Goal: Transaction & Acquisition: Purchase product/service

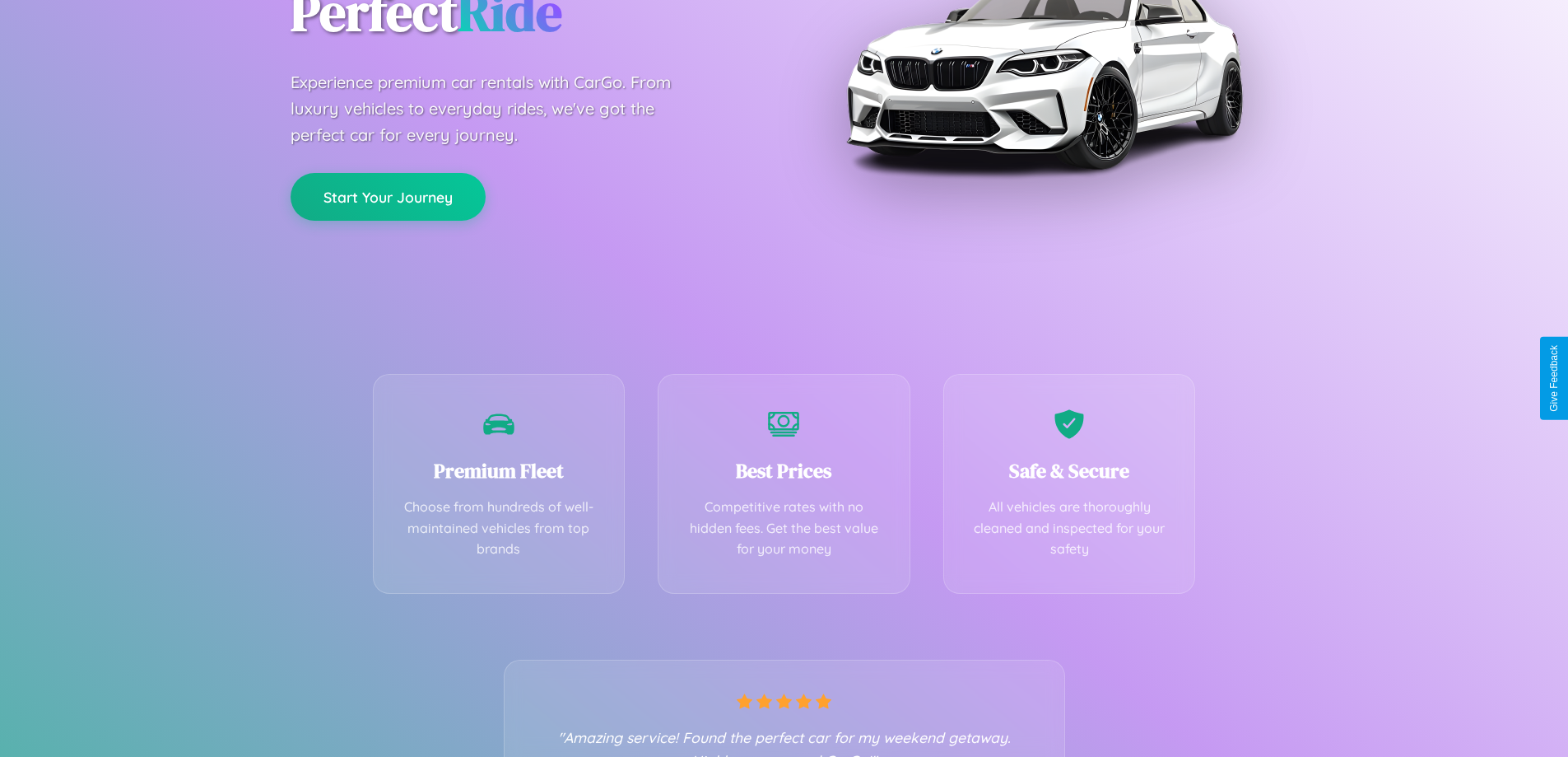
scroll to position [324, 0]
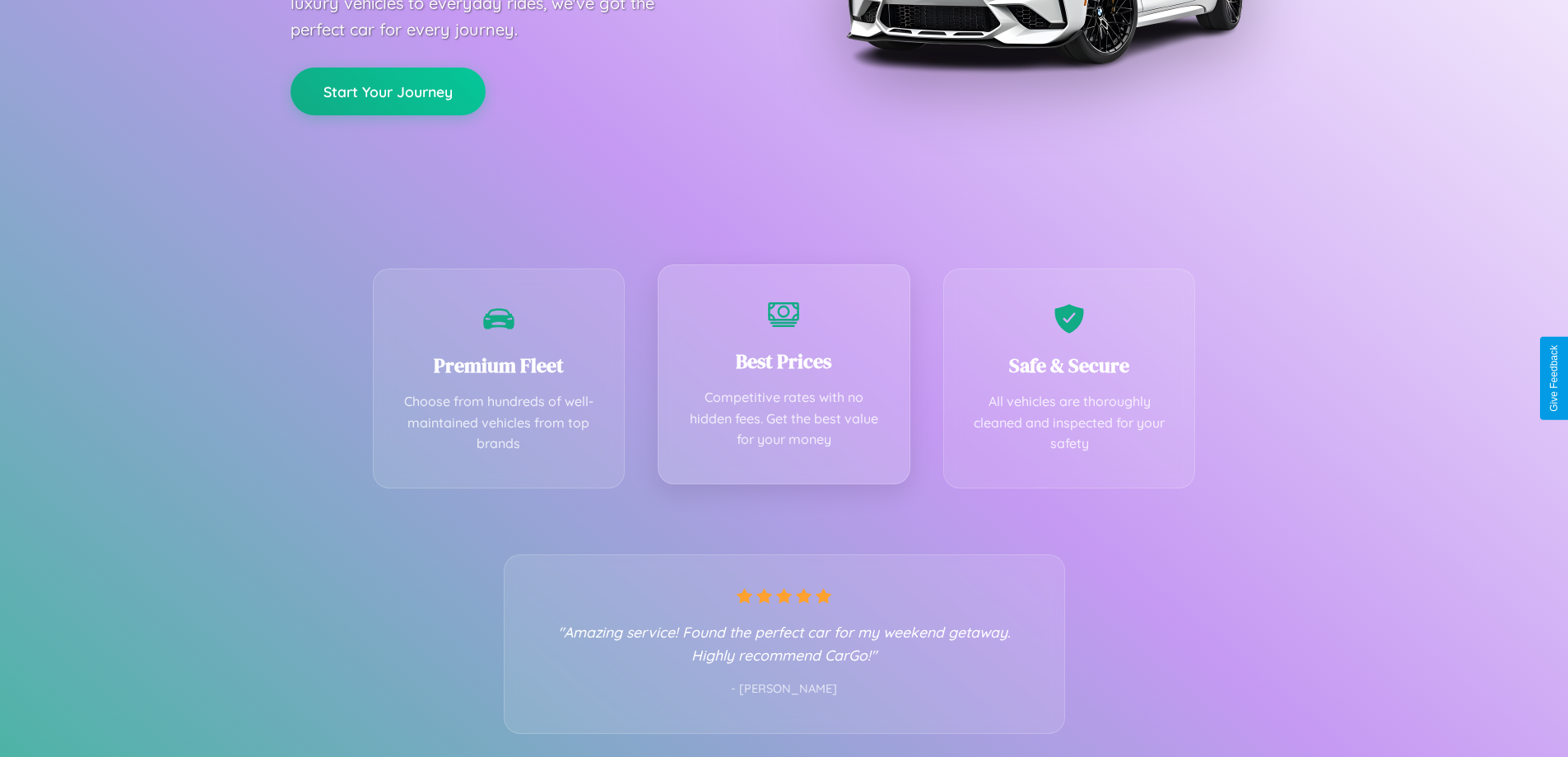
click at [784, 378] on div "Best Prices Competitive rates with no hidden fees. Get the best value for your …" at bounding box center [784, 375] width 253 height 220
click at [388, 91] on button "Start Your Journey" at bounding box center [388, 89] width 195 height 47
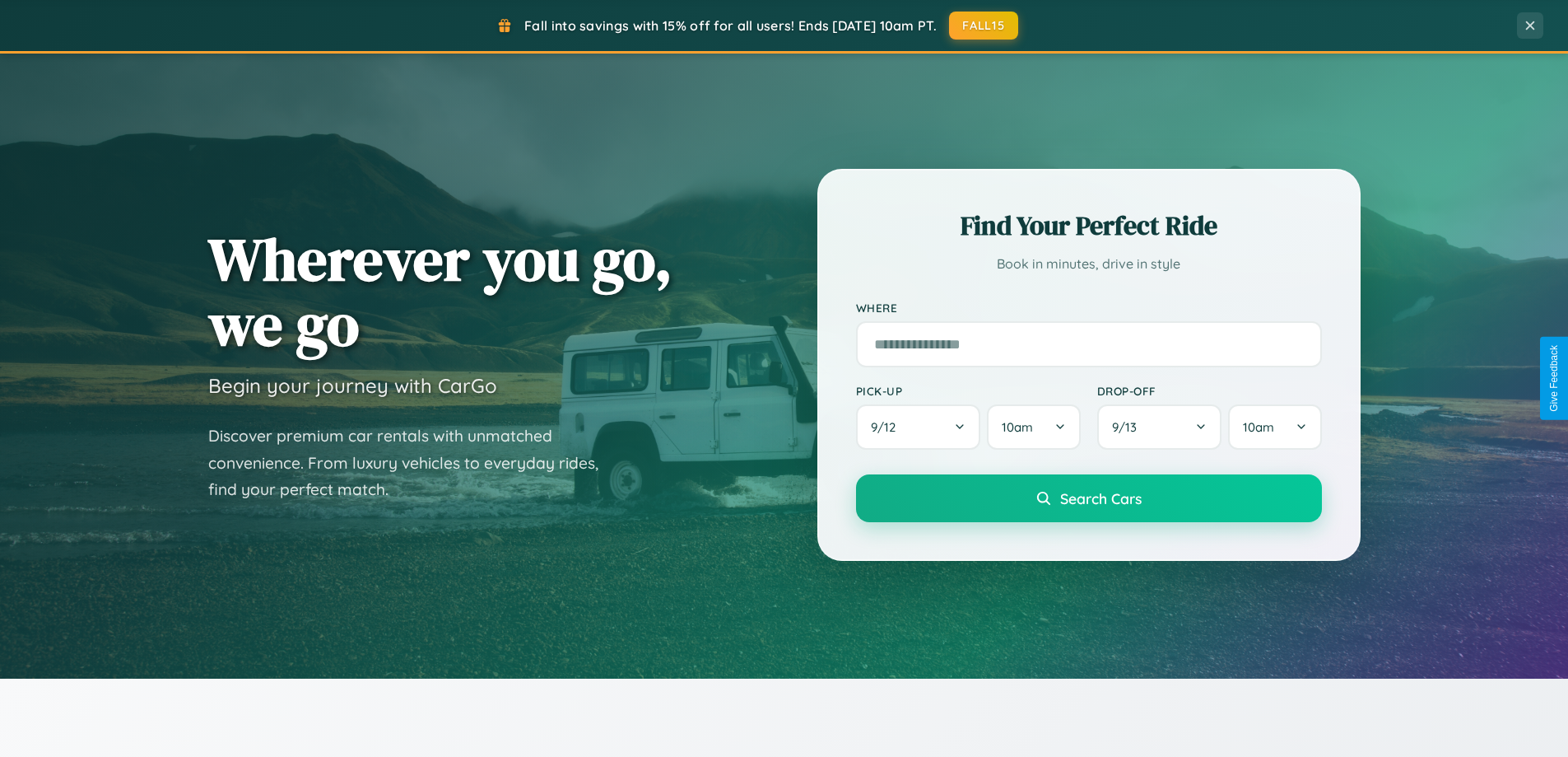
scroll to position [710, 0]
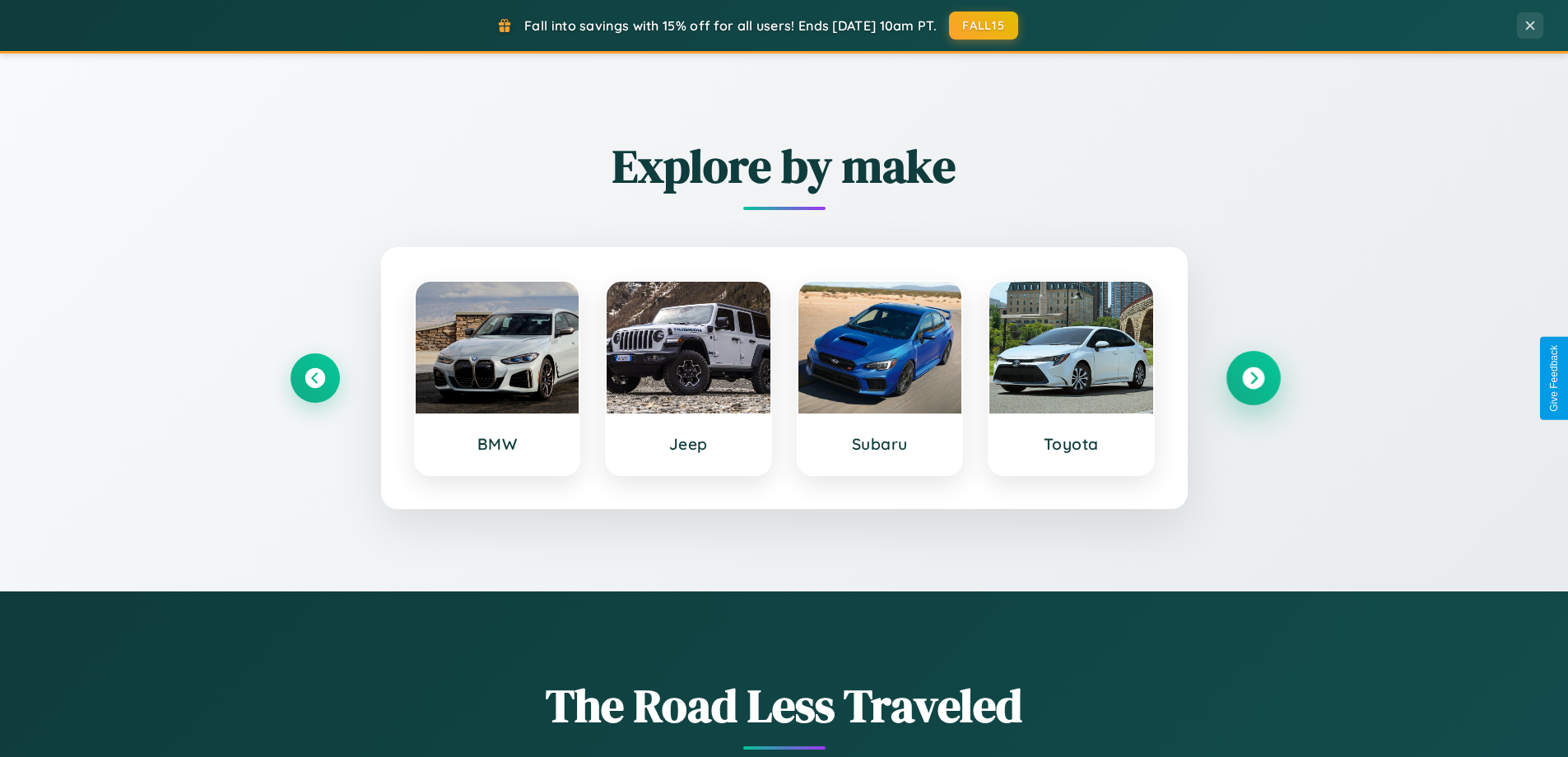
click at [1253, 378] on icon at bounding box center [1253, 378] width 22 height 22
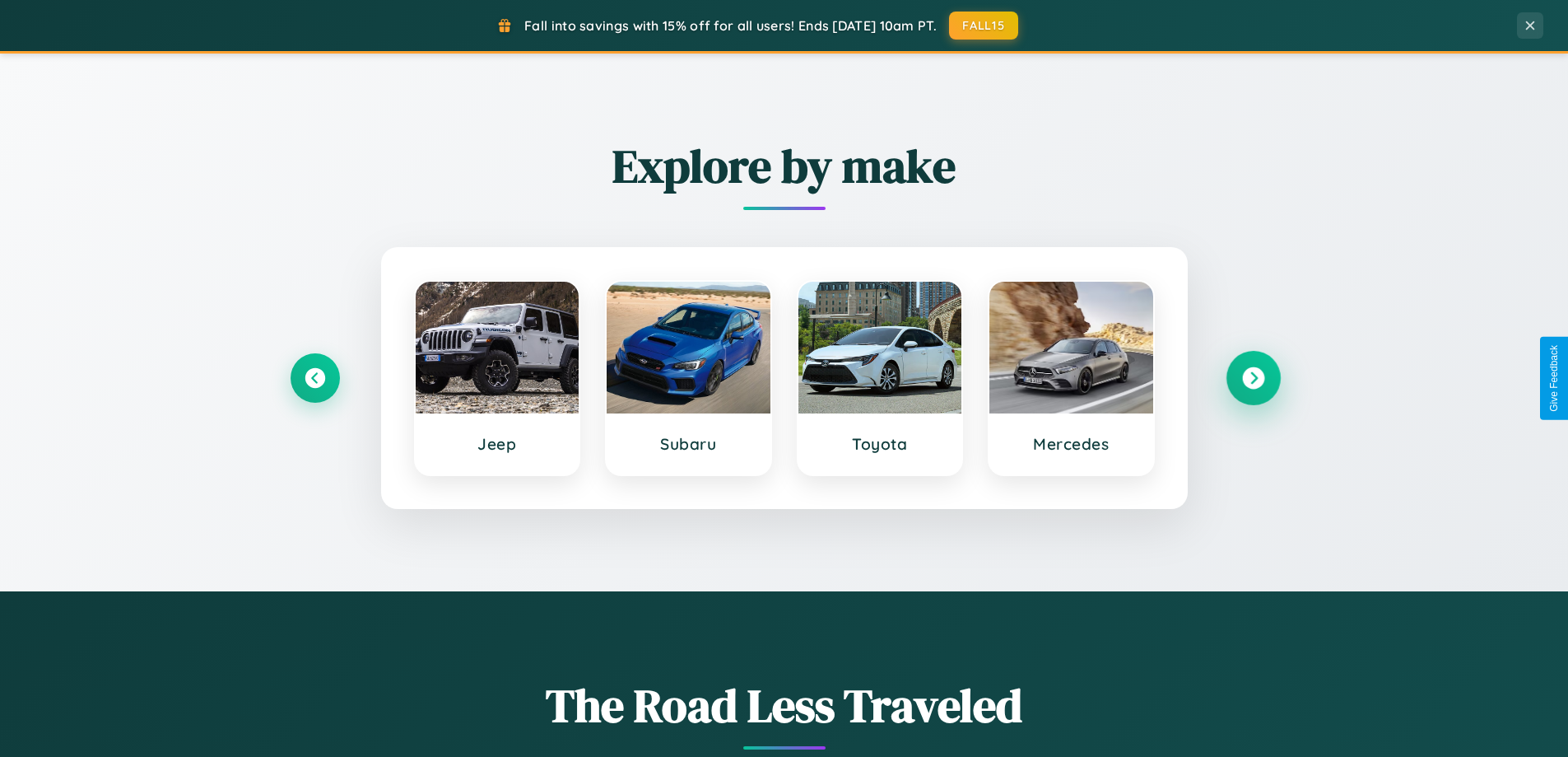
click at [1253, 378] on icon at bounding box center [1253, 378] width 22 height 22
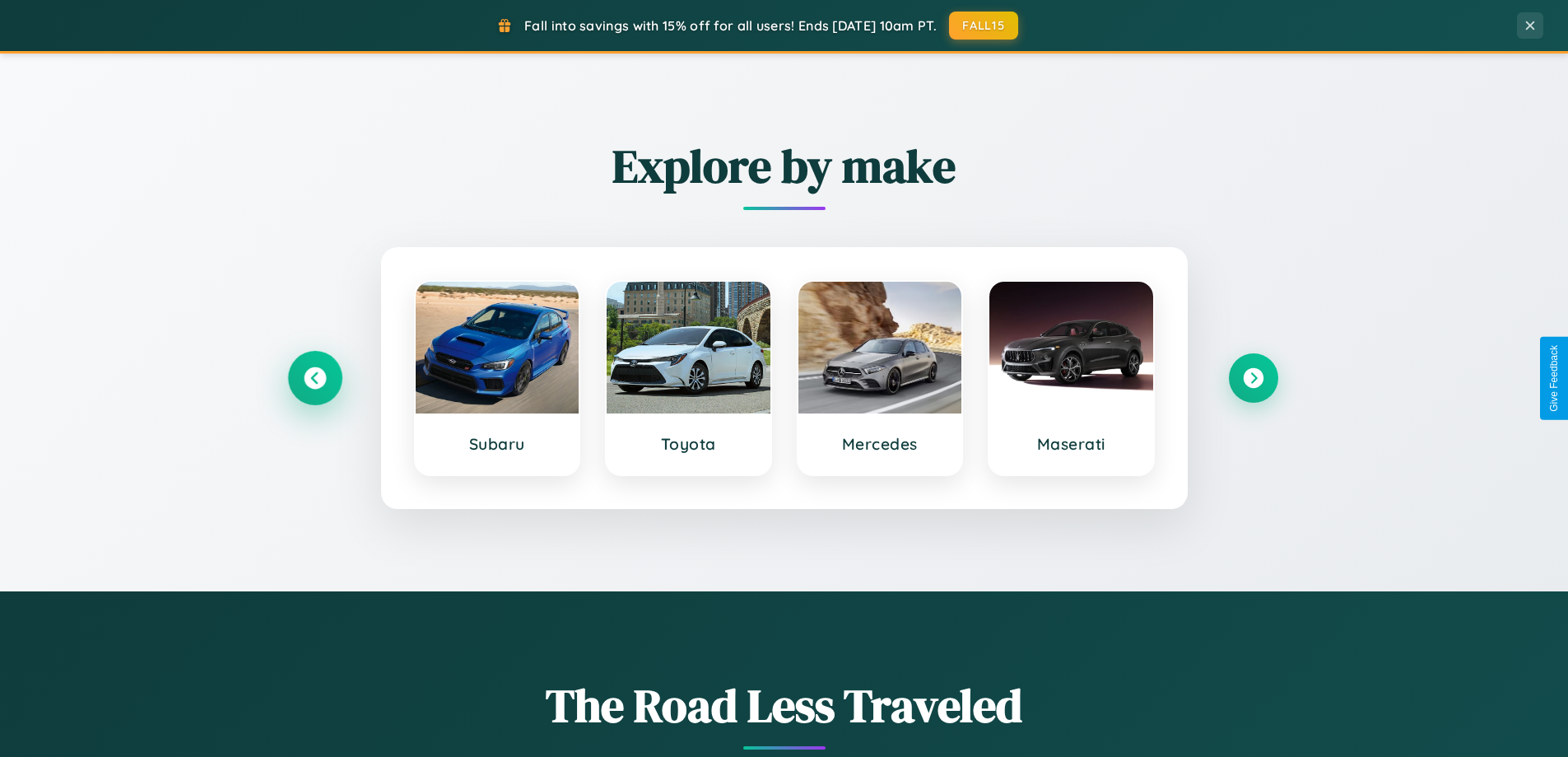
click at [315, 378] on icon at bounding box center [315, 378] width 22 height 22
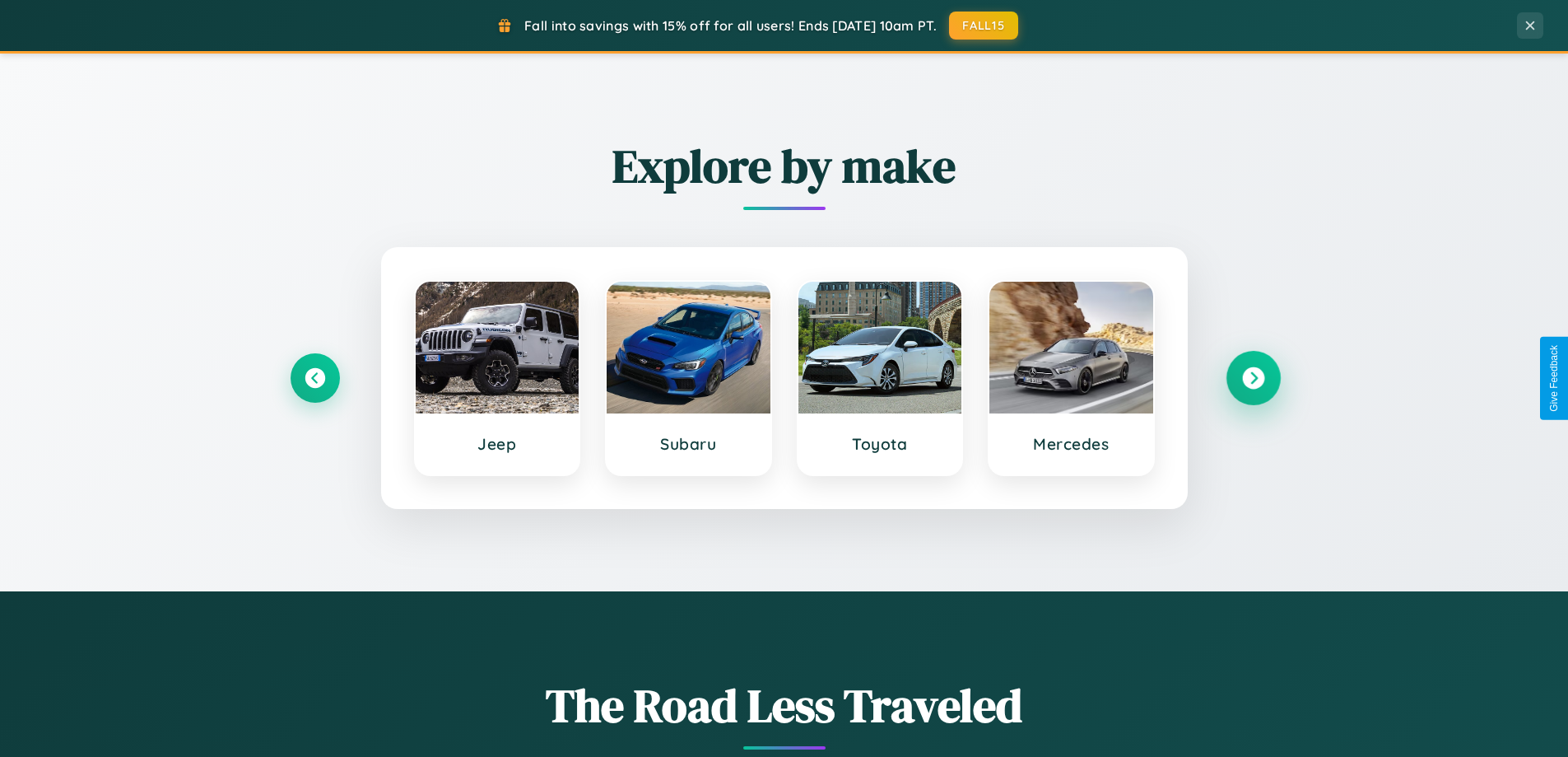
click at [1253, 378] on icon at bounding box center [1253, 378] width 22 height 22
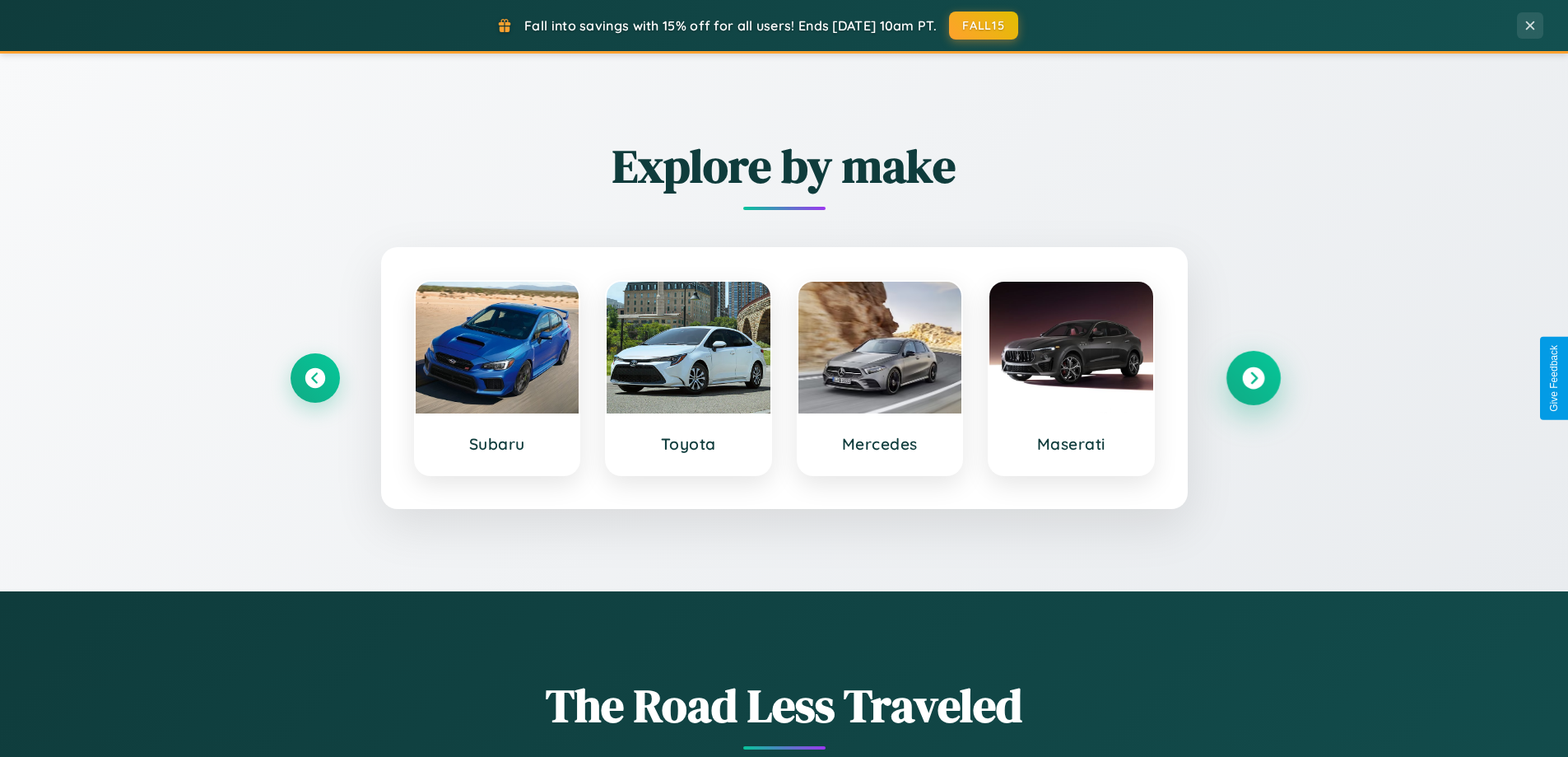
click at [1253, 378] on icon at bounding box center [1253, 378] width 22 height 22
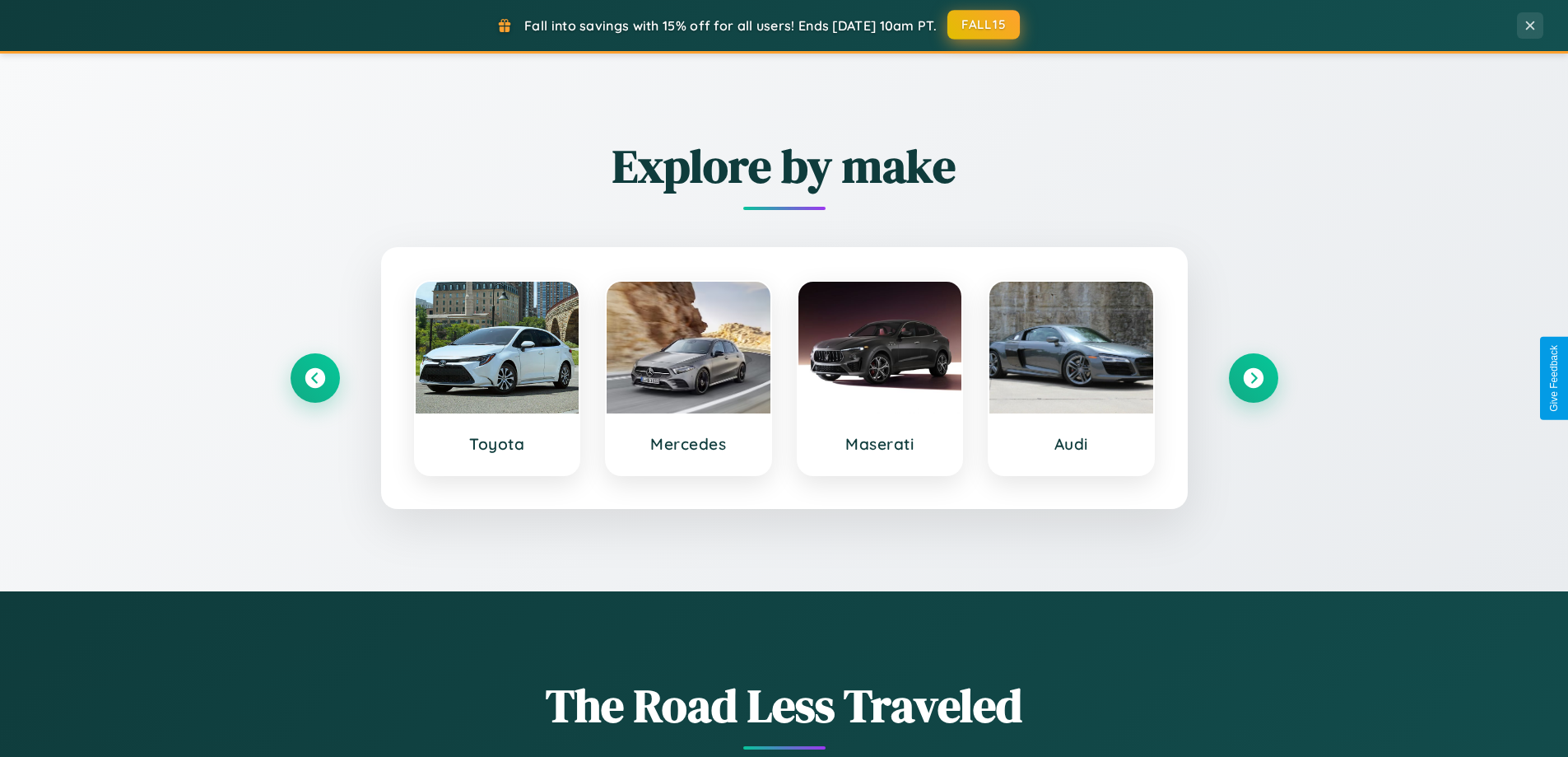
click at [985, 25] on button "FALL15" at bounding box center [983, 24] width 72 height 30
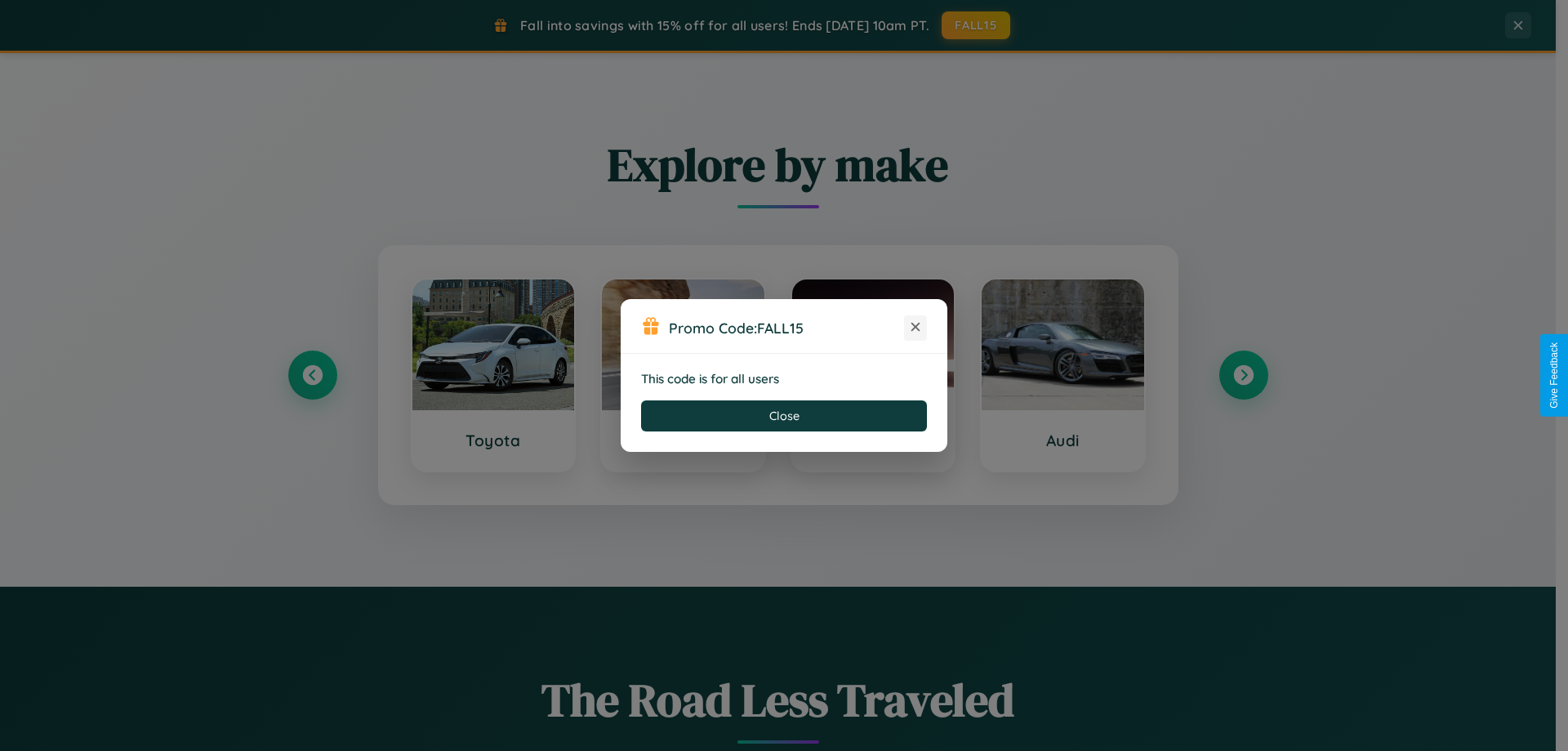
click at [916, 328] on icon at bounding box center [915, 327] width 16 height 16
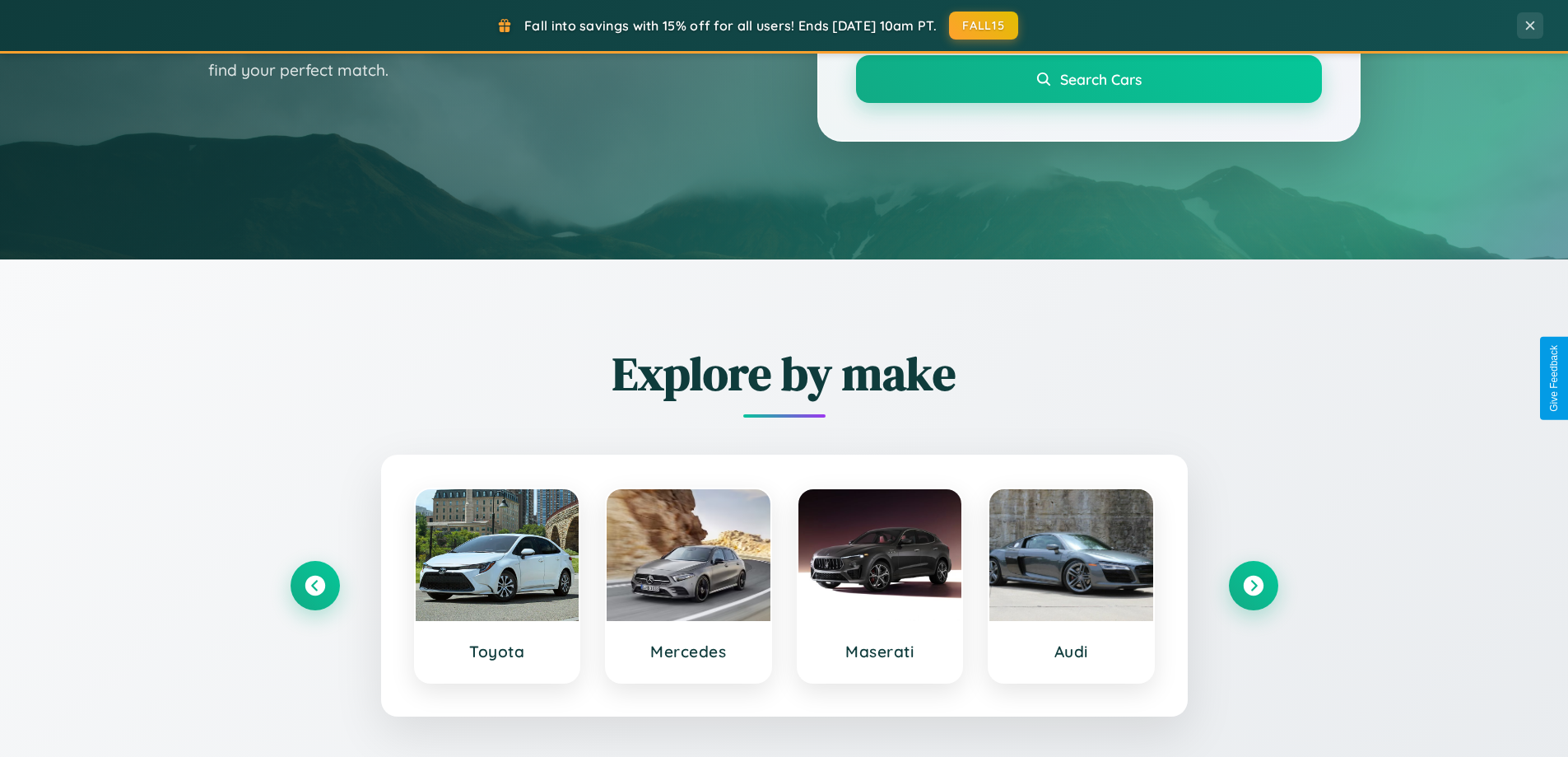
scroll to position [0, 0]
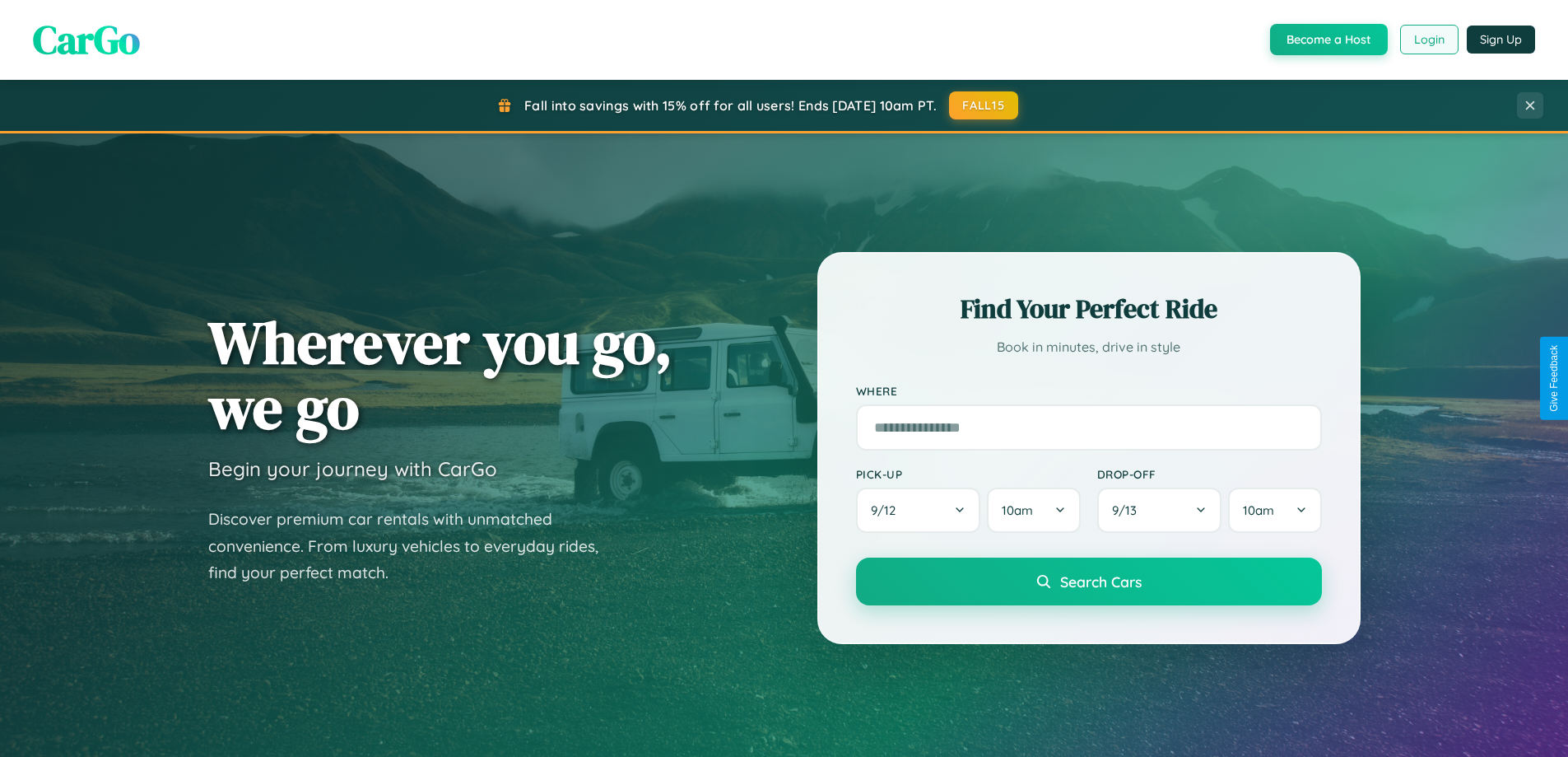
click at [1428, 40] on button "Login" at bounding box center [1429, 40] width 59 height 30
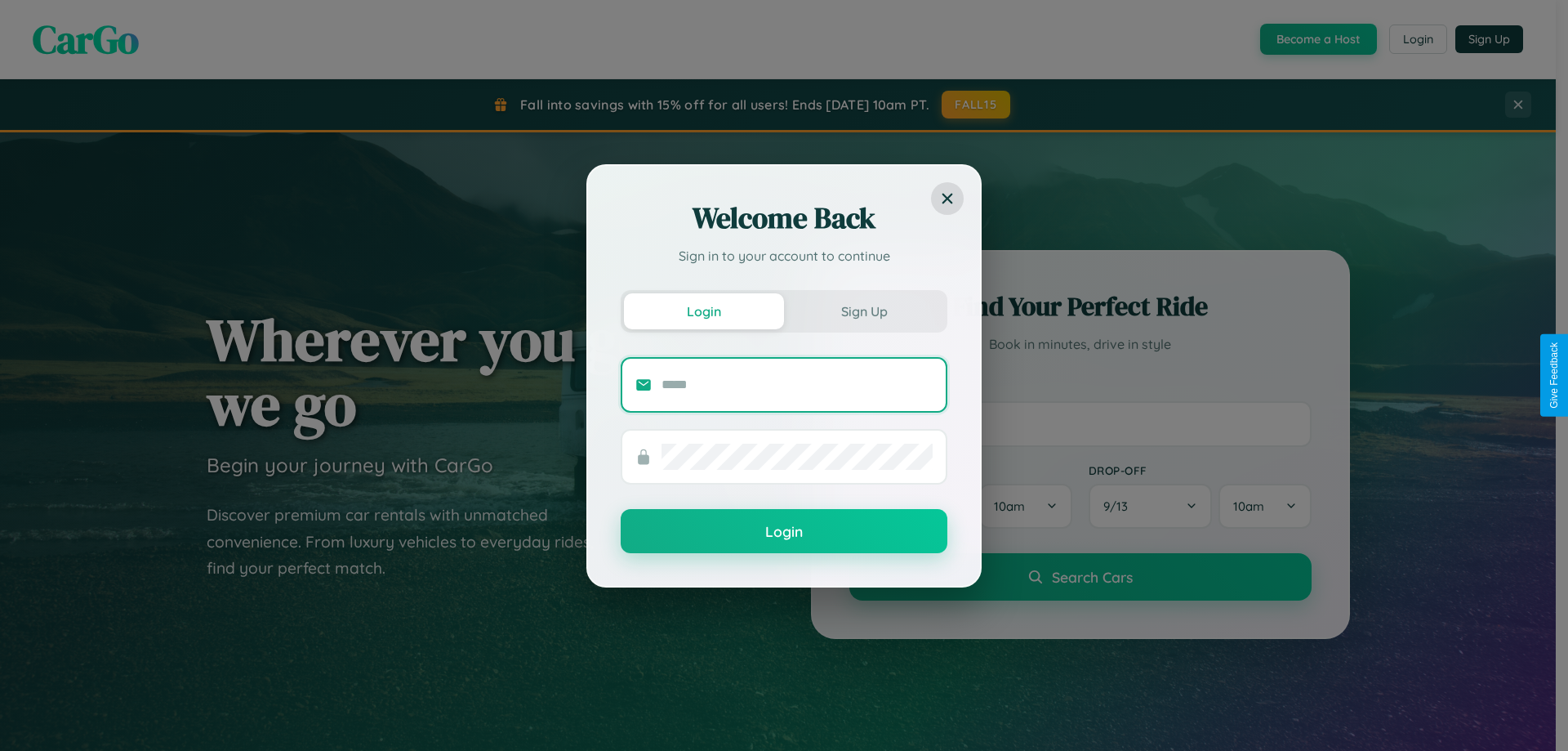
click at [797, 384] on input "text" at bounding box center [797, 384] width 271 height 26
type input "**********"
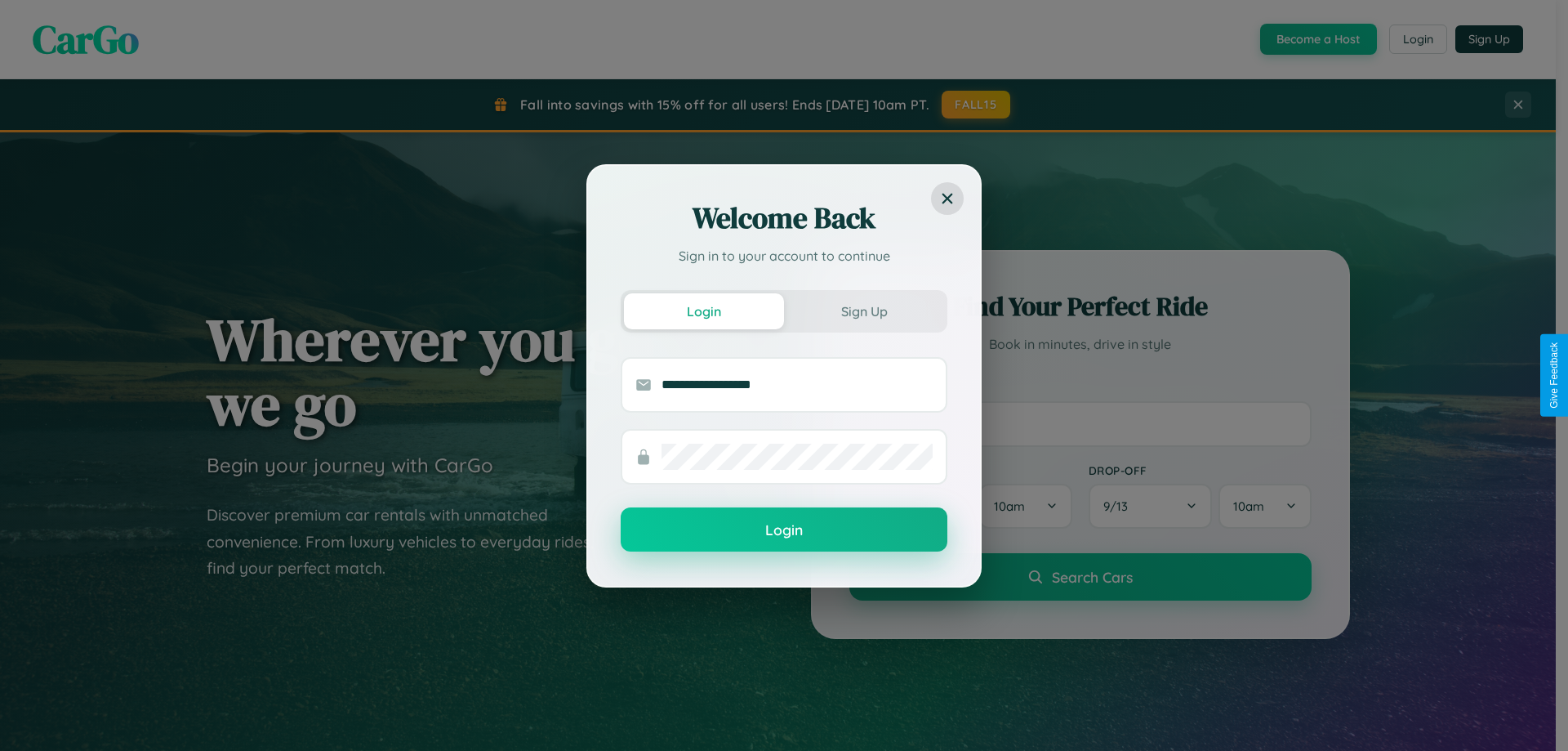
click at [784, 530] on button "Login" at bounding box center [784, 530] width 327 height 44
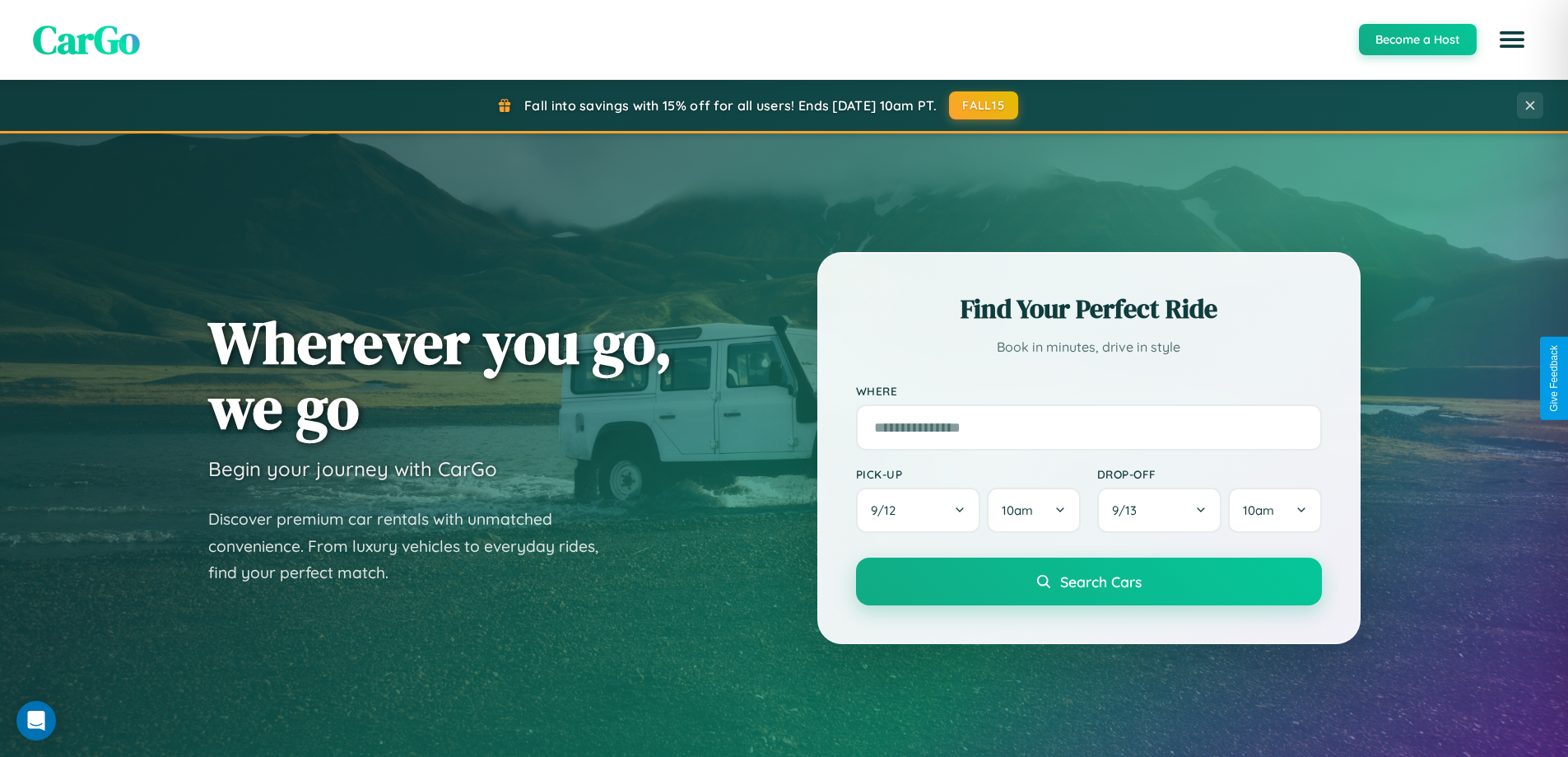
scroll to position [1929, 0]
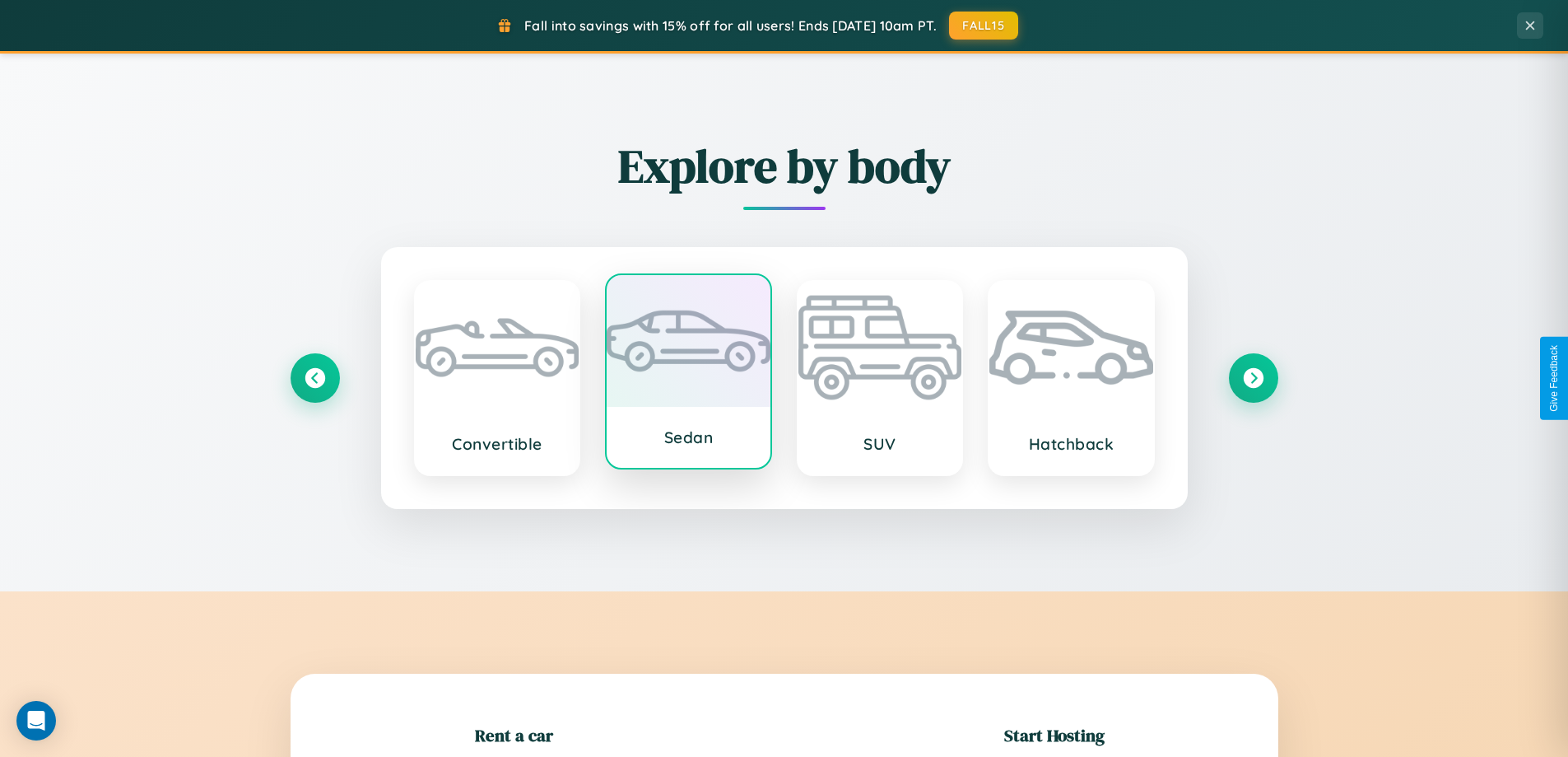
click at [688, 375] on div at bounding box center [688, 341] width 164 height 131
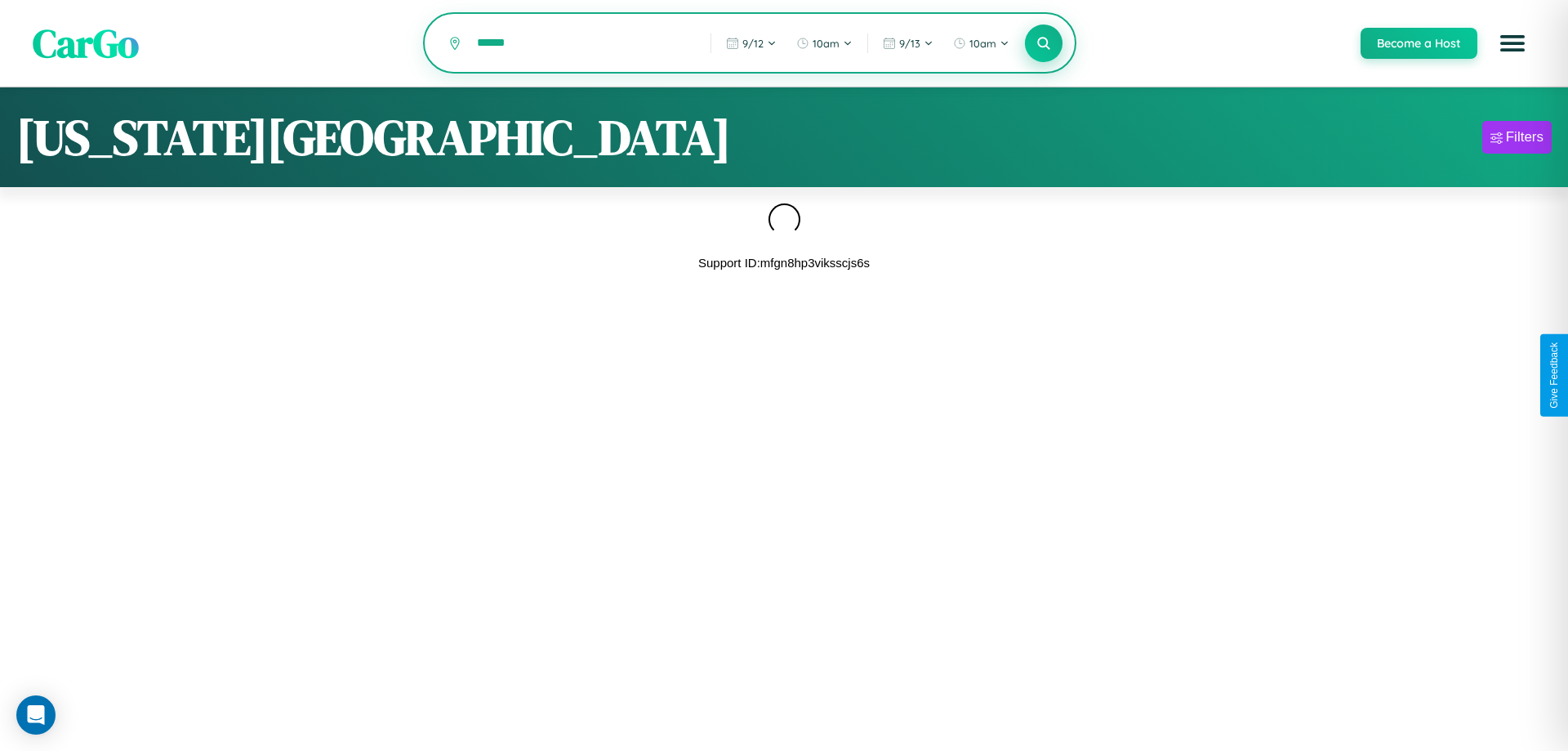
type input "******"
click at [1043, 44] on icon at bounding box center [1043, 43] width 15 height 15
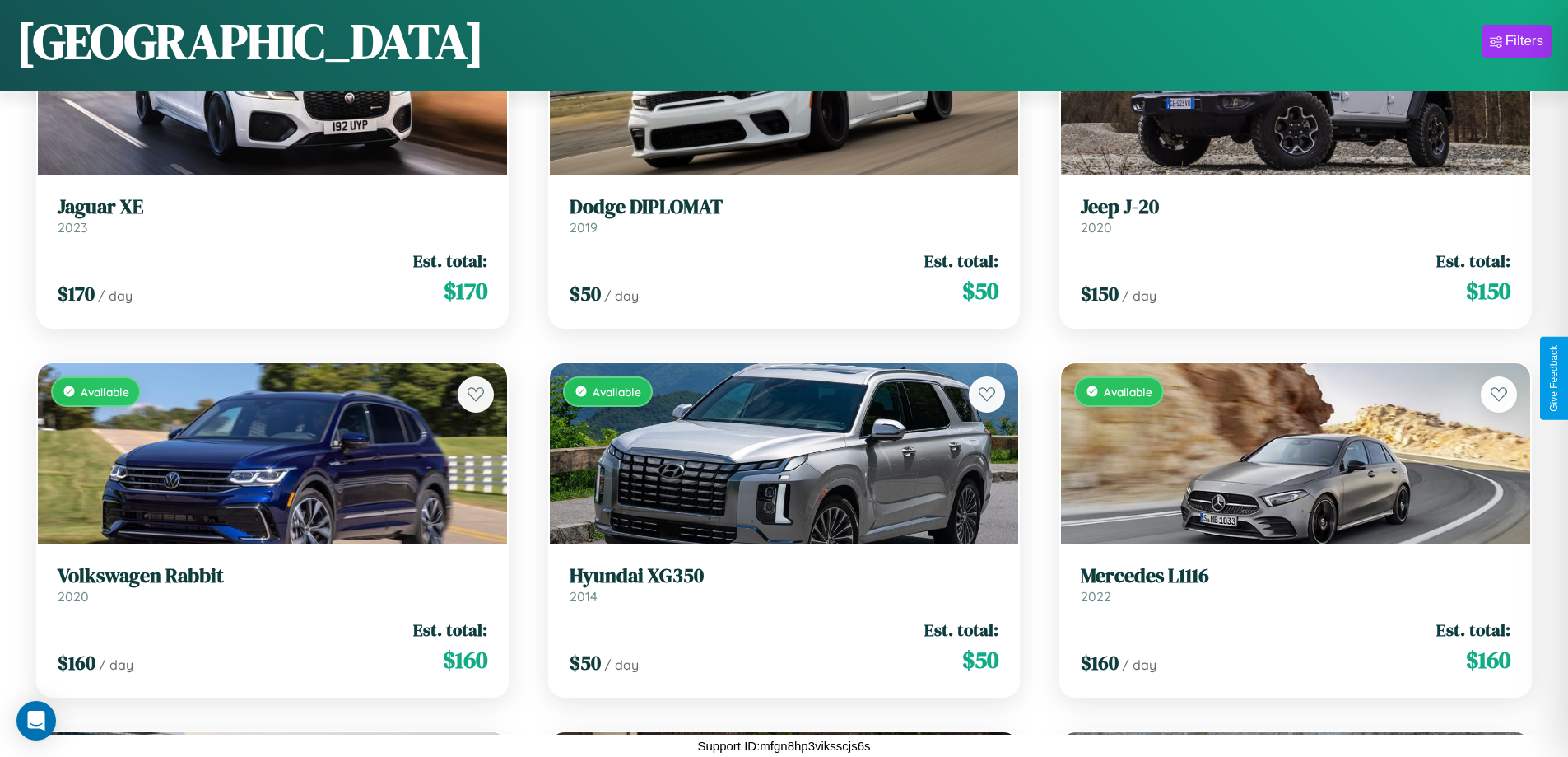
scroll to position [11661, 0]
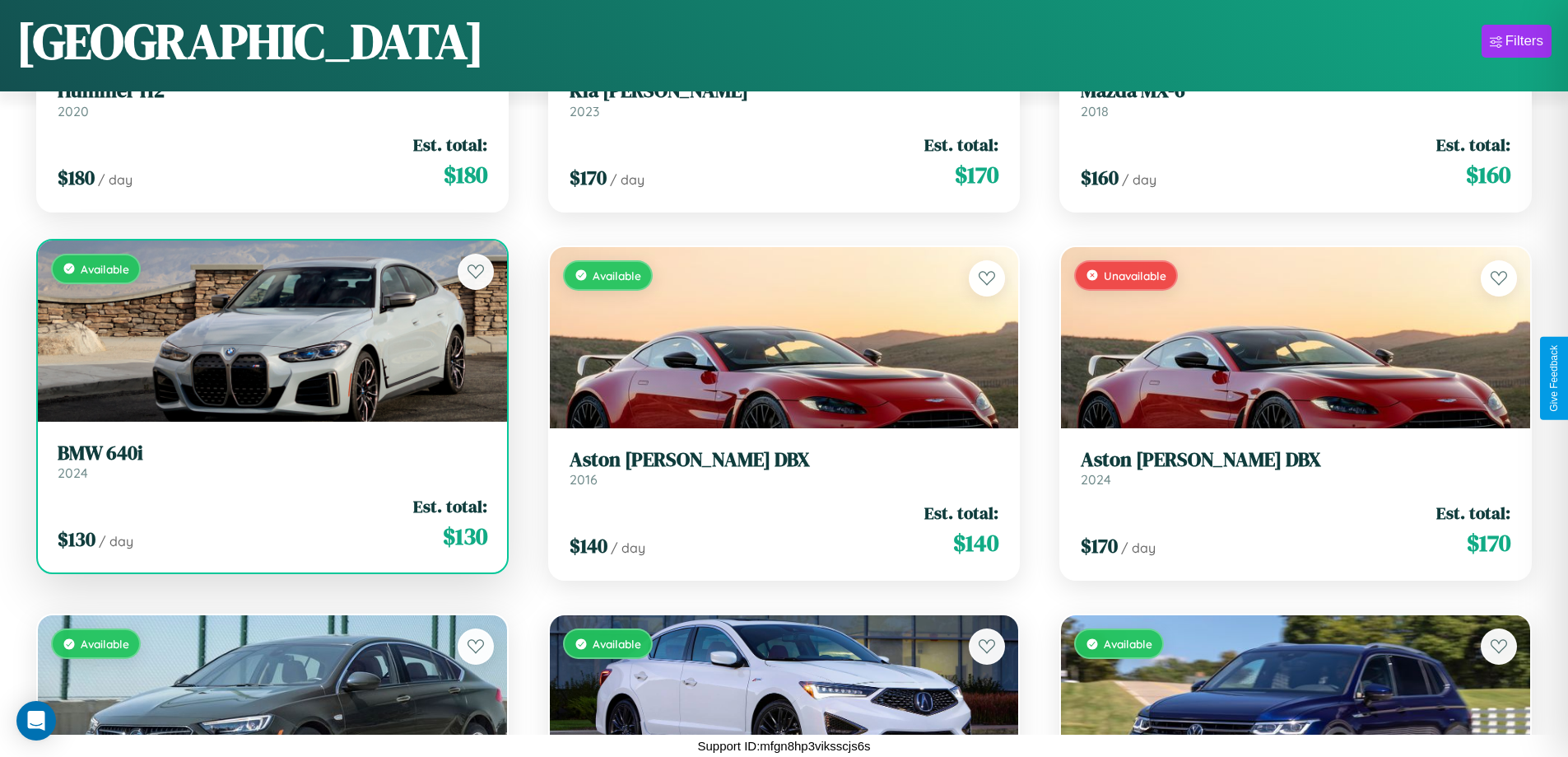
click at [270, 466] on link "BMW 640i 2024" at bounding box center [272, 462] width 430 height 41
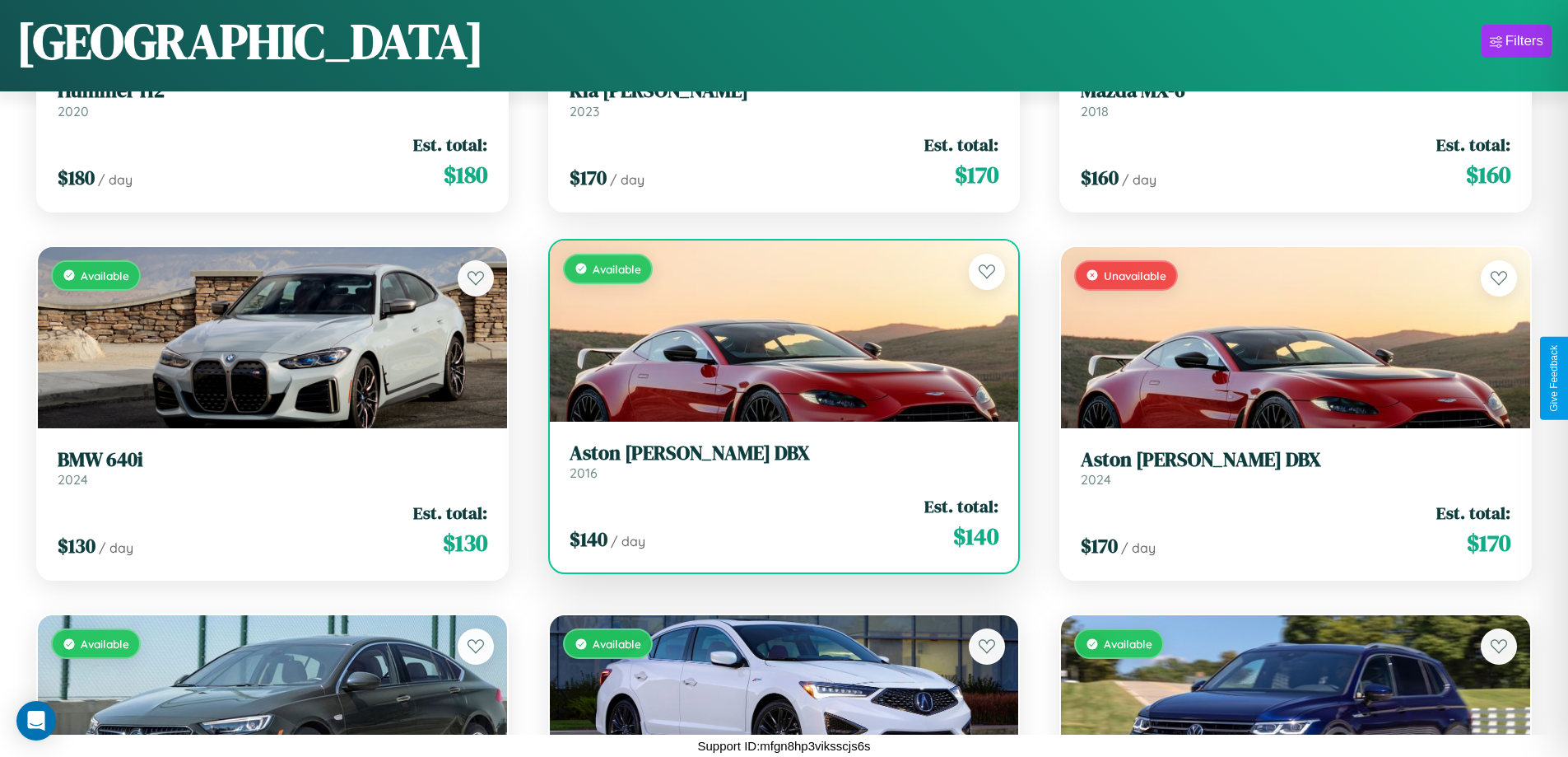
scroll to position [5024, 0]
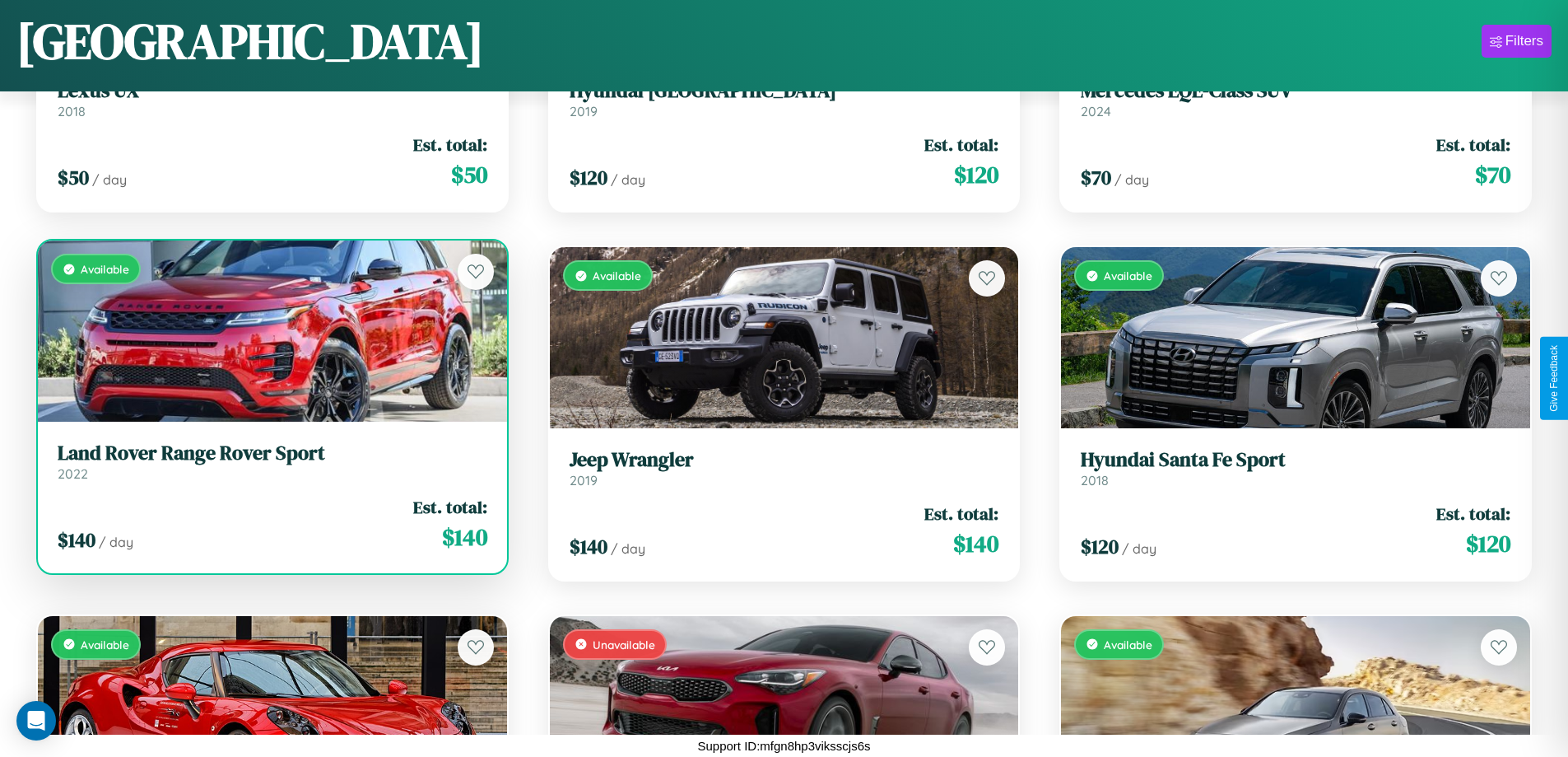
click at [270, 338] on div "Available" at bounding box center [272, 331] width 469 height 182
click at [270, 331] on div "Available" at bounding box center [272, 331] width 469 height 182
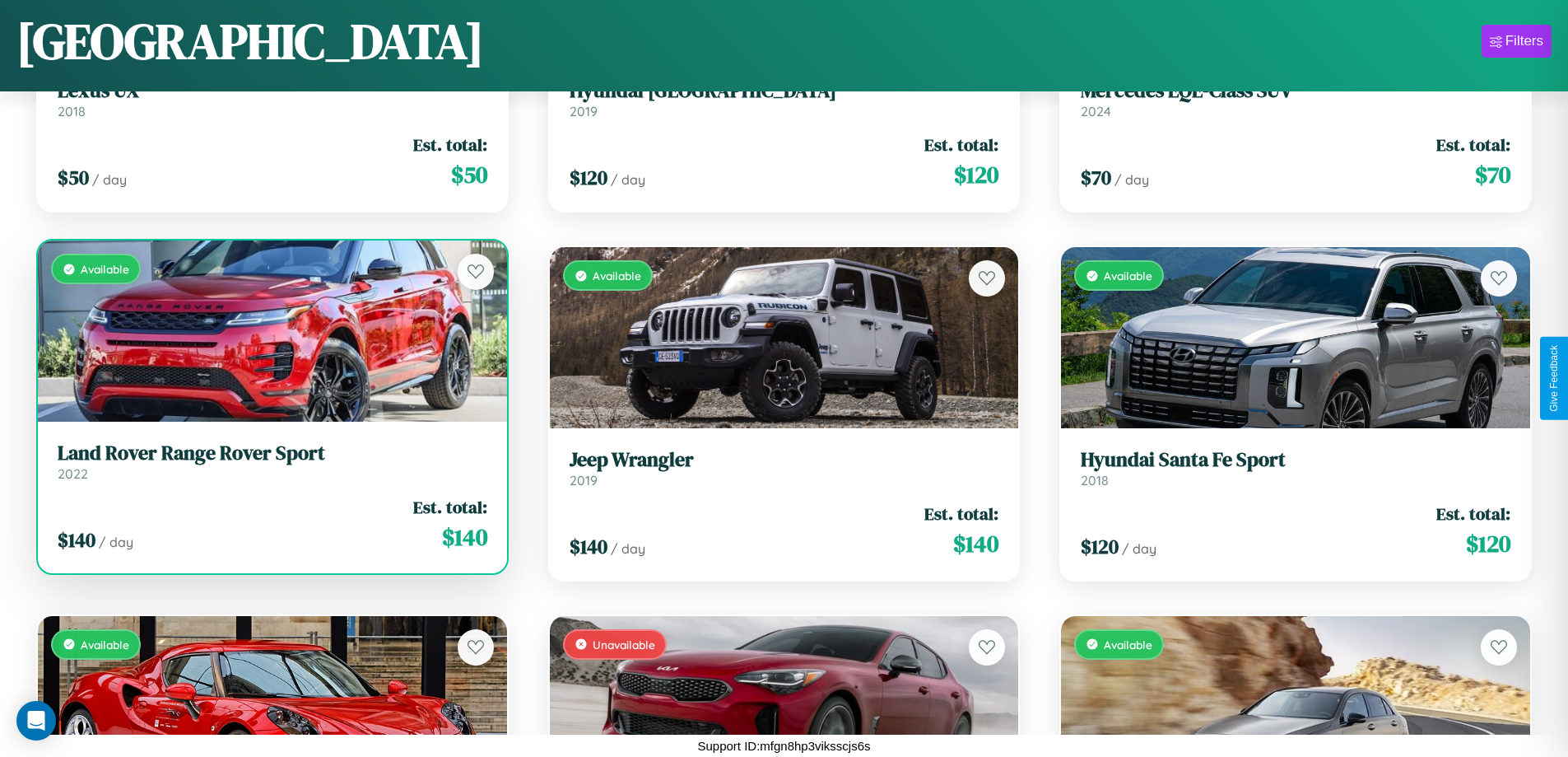
click at [270, 331] on div "Available" at bounding box center [272, 331] width 469 height 182
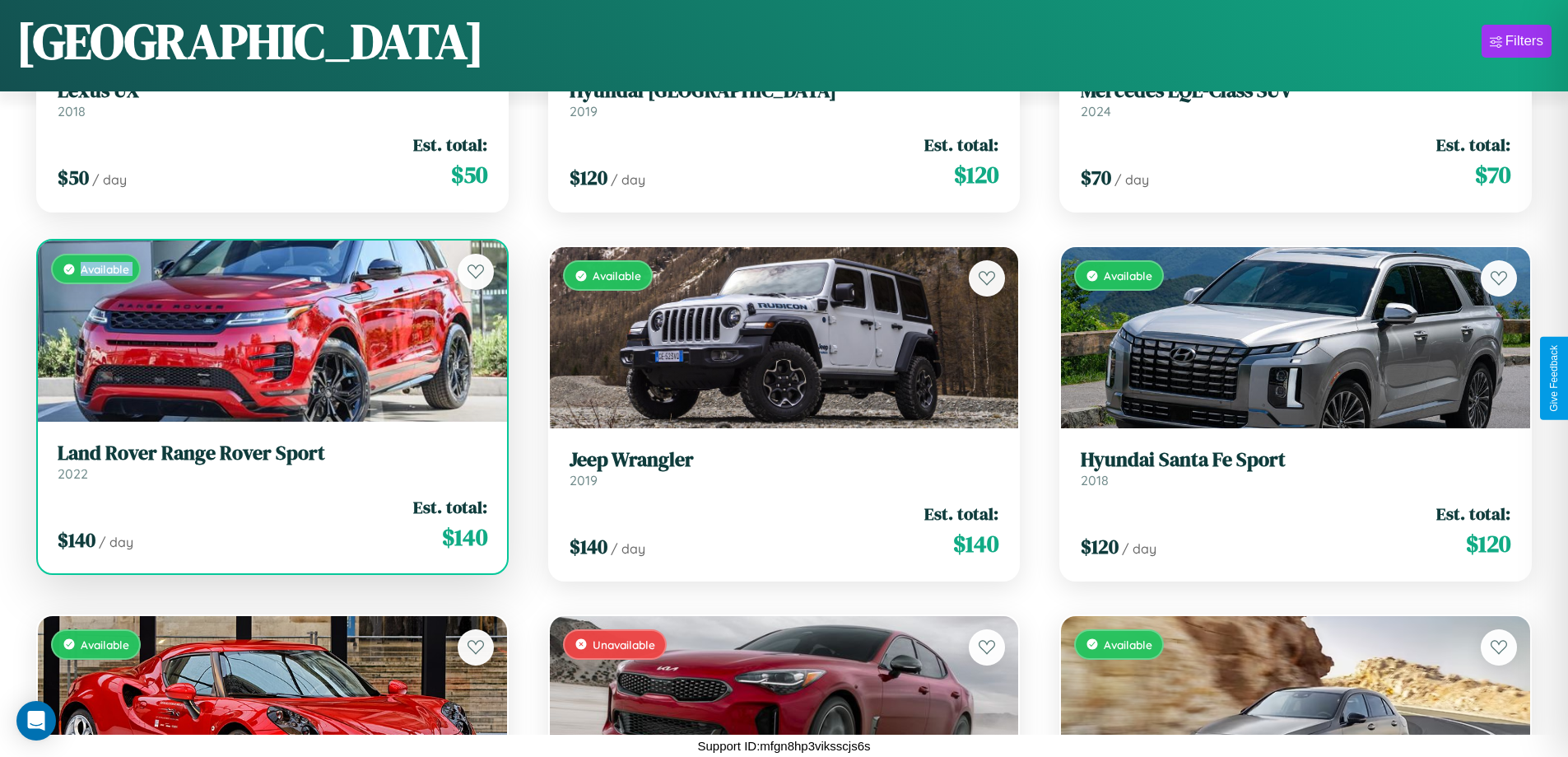
click at [270, 331] on div "Available" at bounding box center [272, 331] width 469 height 182
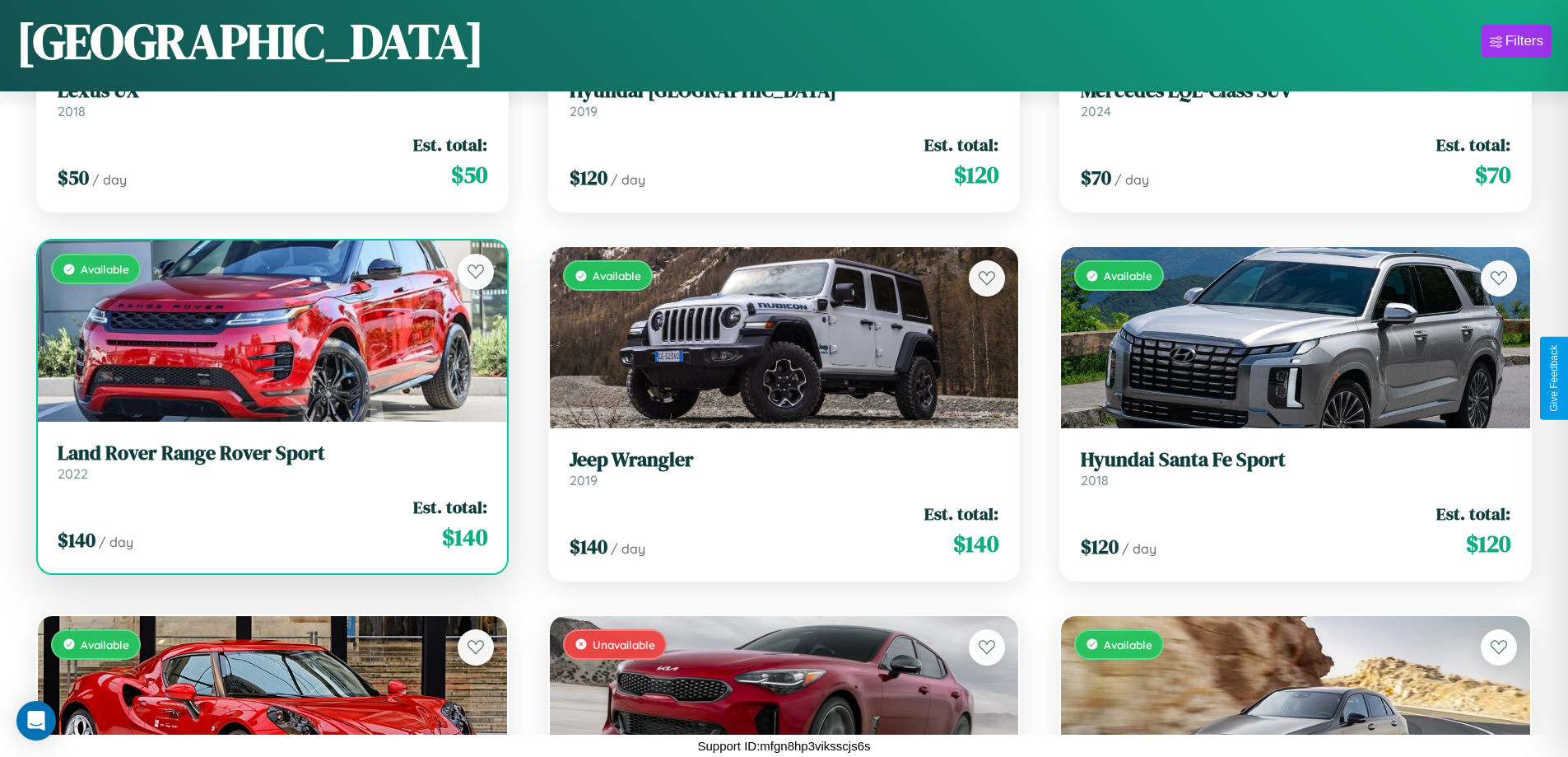
click at [270, 331] on div "Available" at bounding box center [272, 331] width 469 height 182
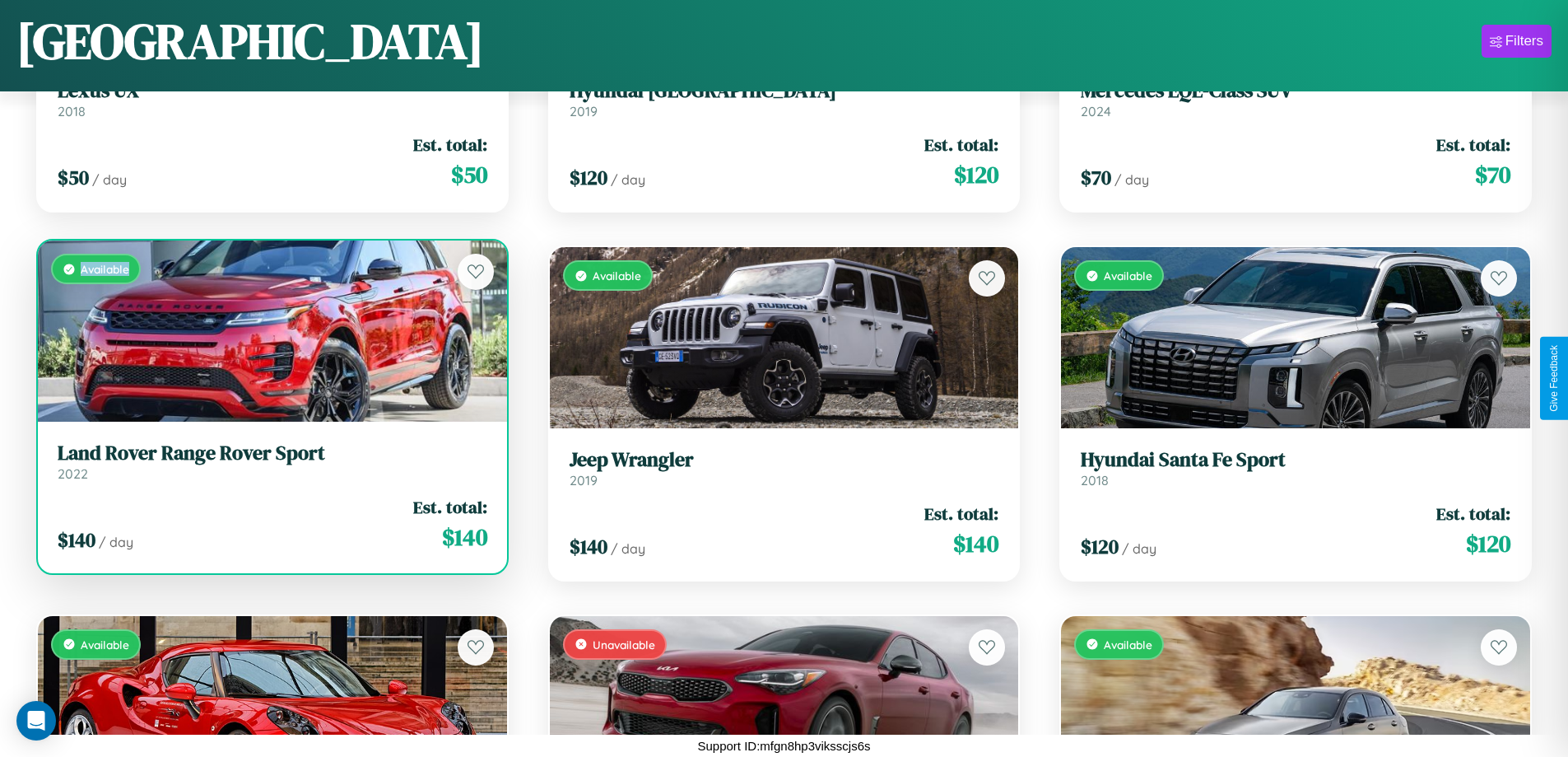
click at [270, 331] on div "Available" at bounding box center [272, 331] width 469 height 182
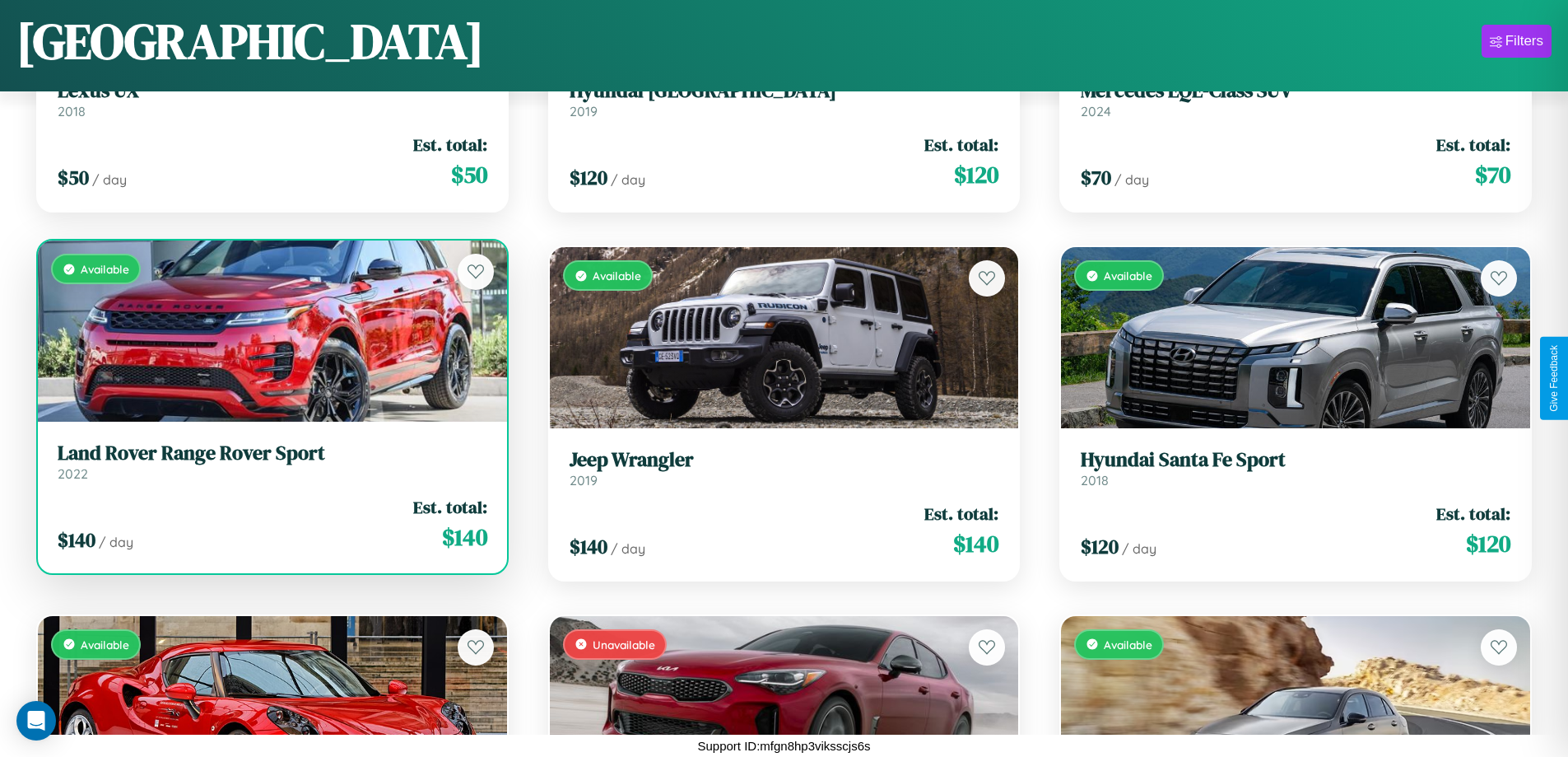
click at [270, 462] on h3 "Land Rover Range Rover Sport" at bounding box center [272, 453] width 430 height 24
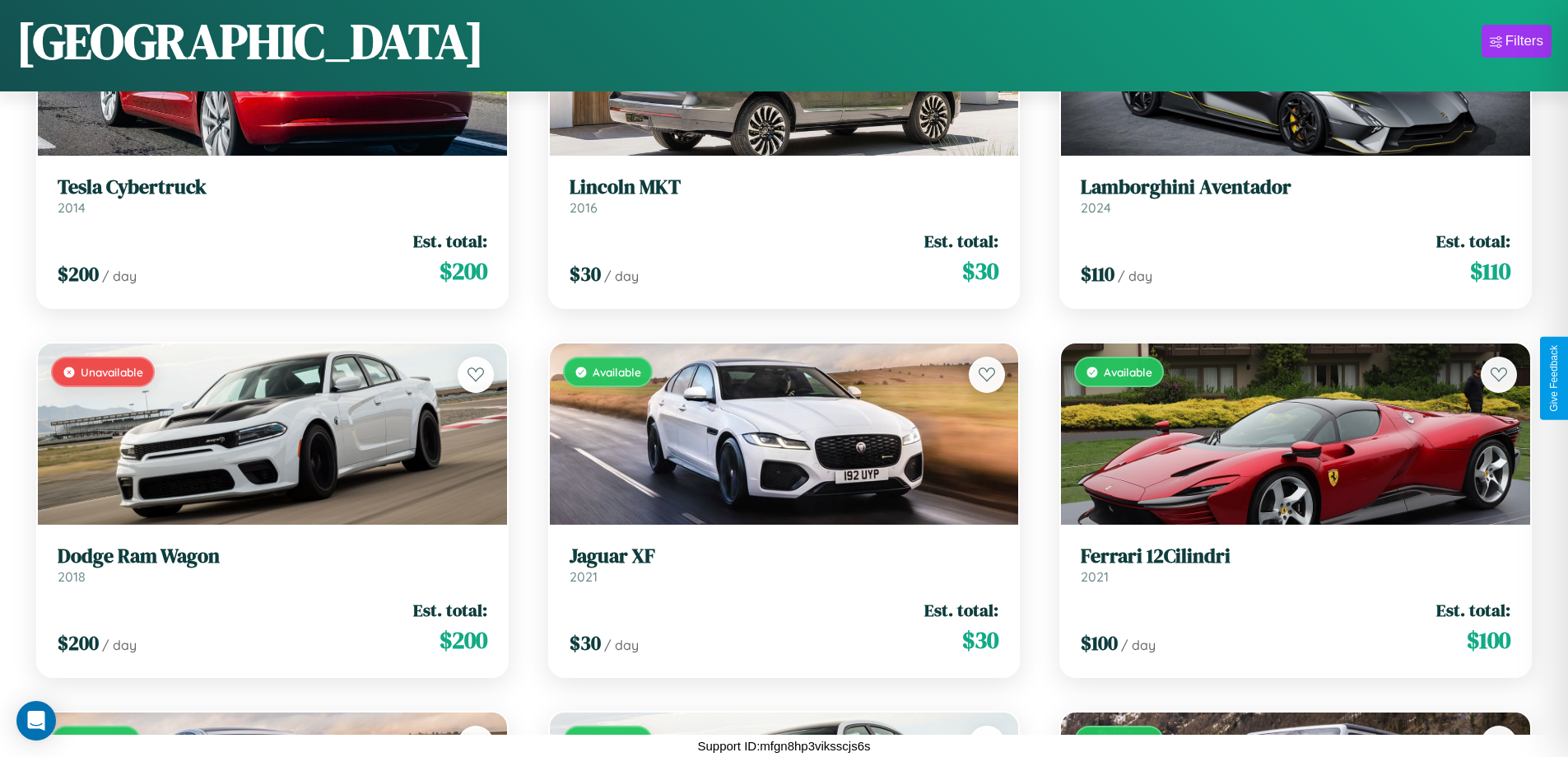
scroll to position [11661, 0]
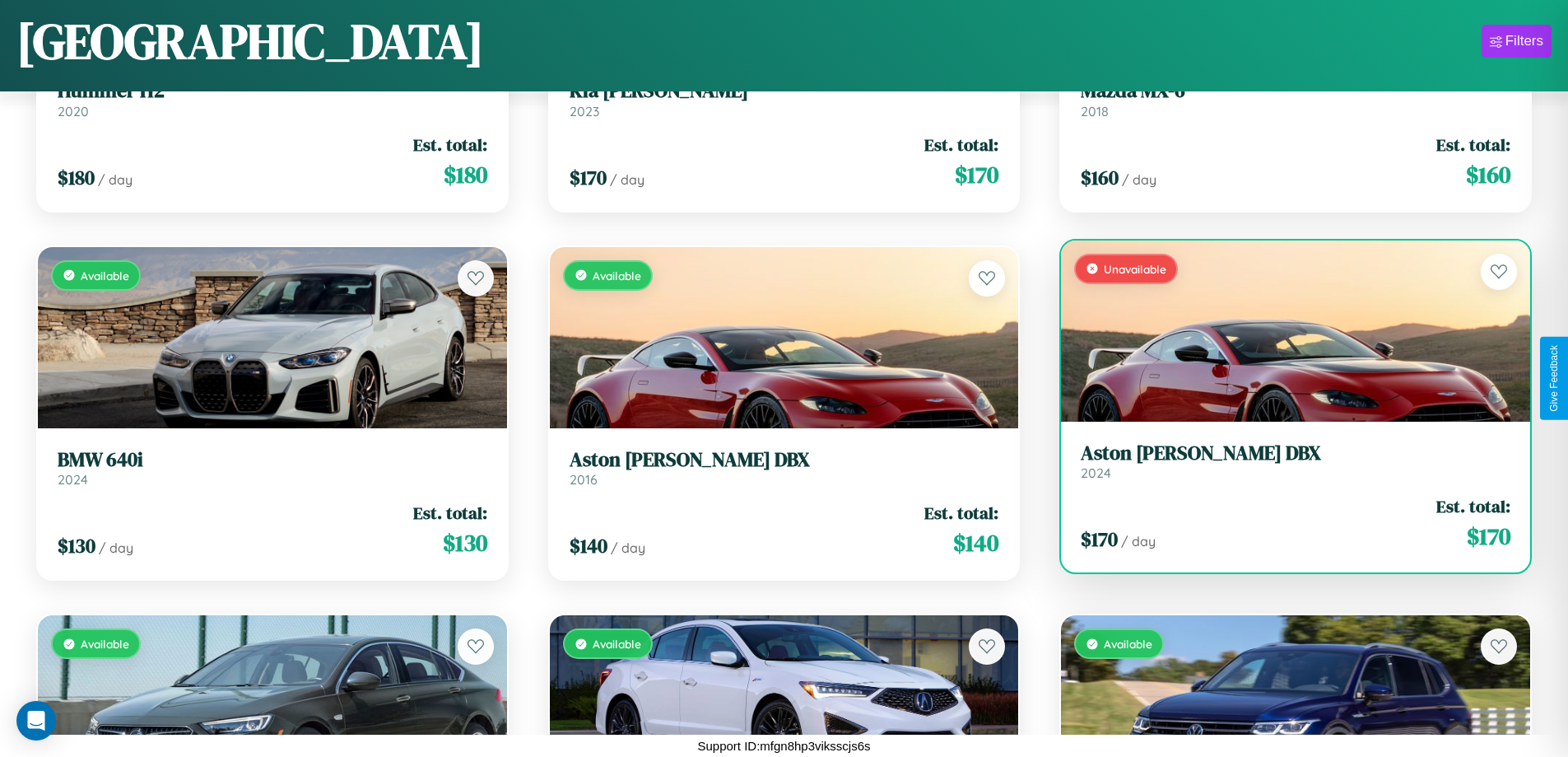
click at [1285, 462] on h3 "Aston Martin DBX" at bounding box center [1296, 453] width 430 height 24
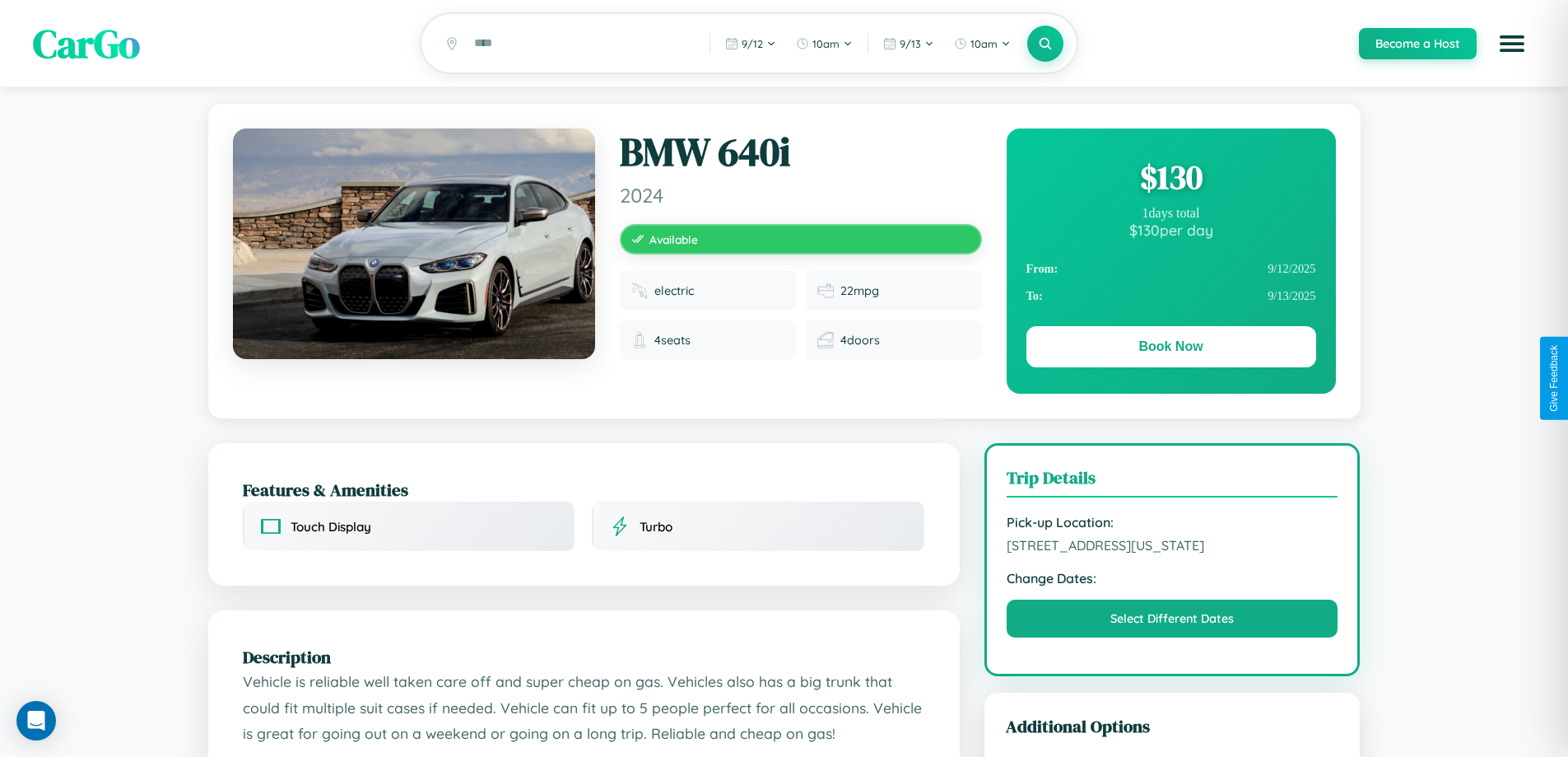
click at [1171, 180] on div "$ 130" at bounding box center [1171, 177] width 290 height 44
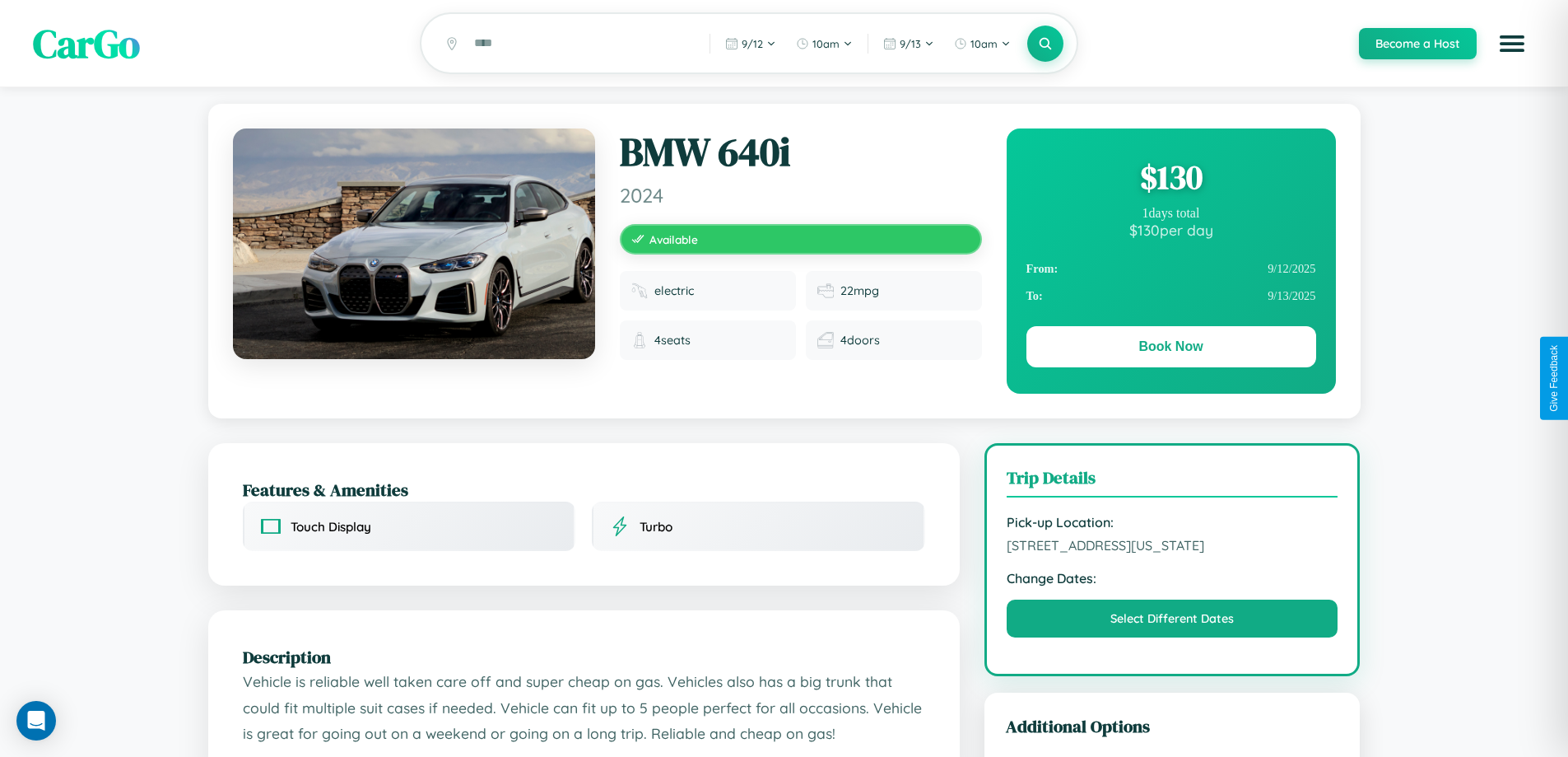
click at [1171, 180] on div "$ 130" at bounding box center [1171, 177] width 290 height 44
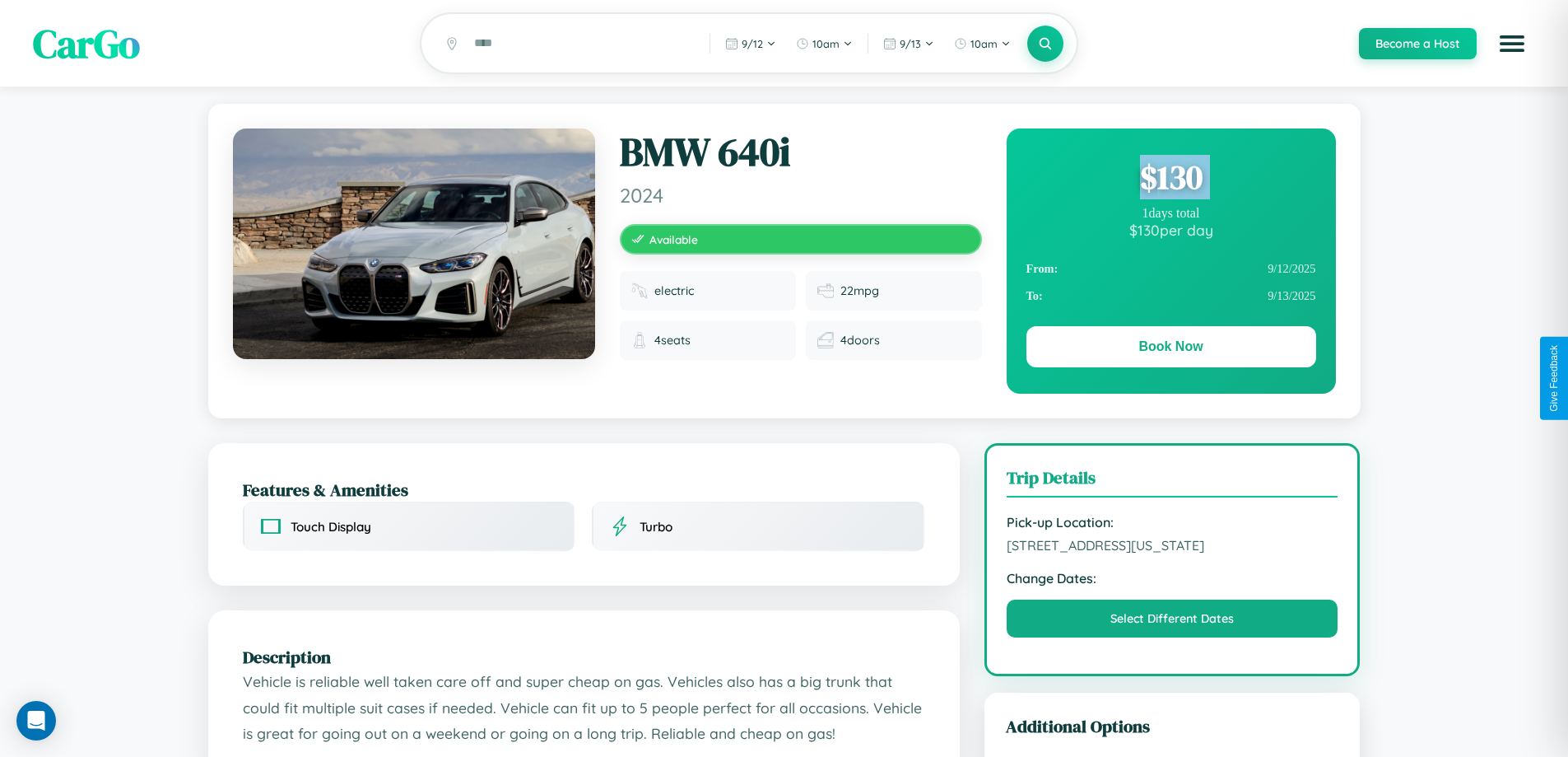
click at [1171, 180] on div "$ 130" at bounding box center [1171, 177] width 290 height 44
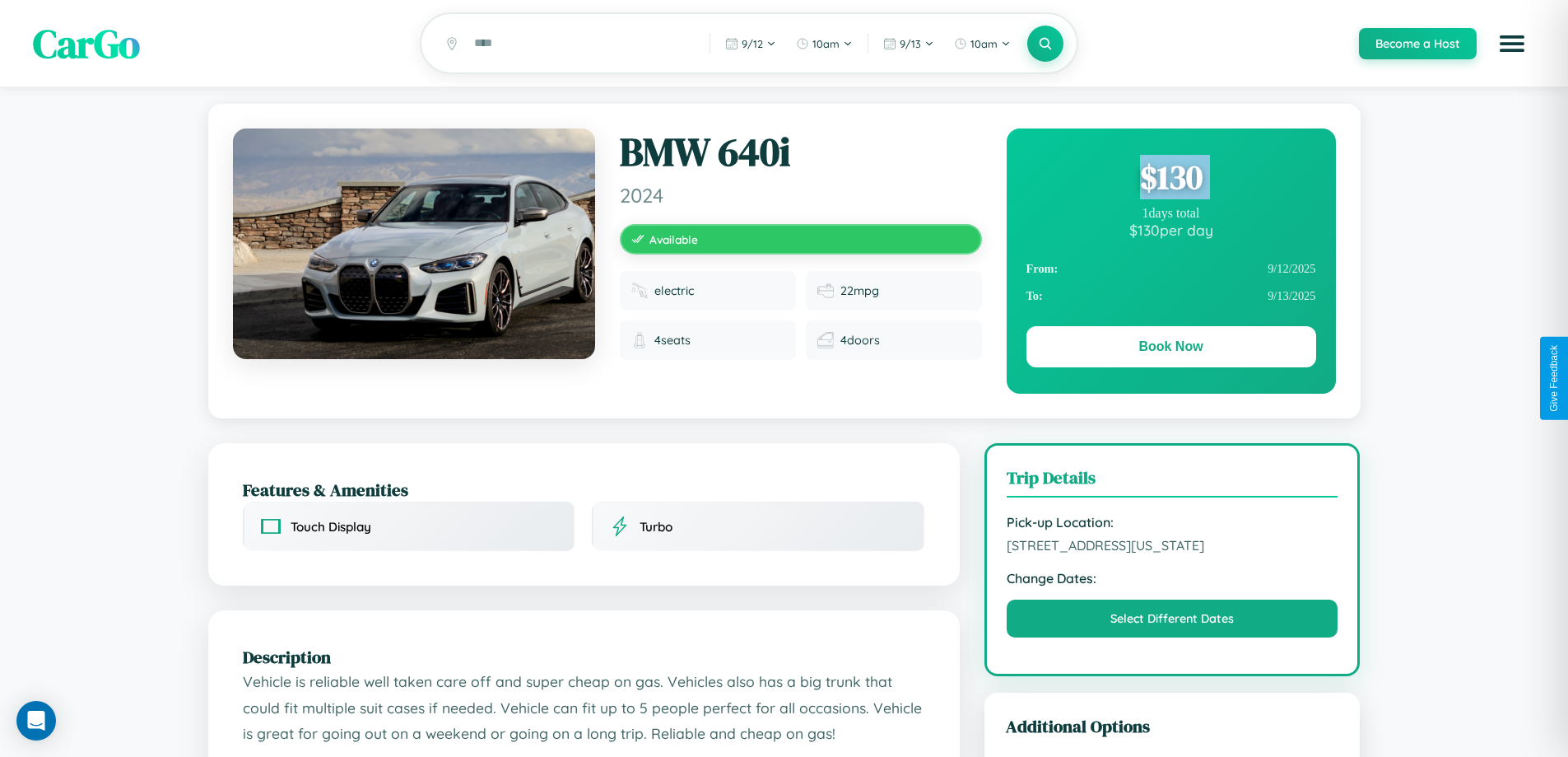
click at [1171, 180] on div "$ 130" at bounding box center [1171, 177] width 290 height 44
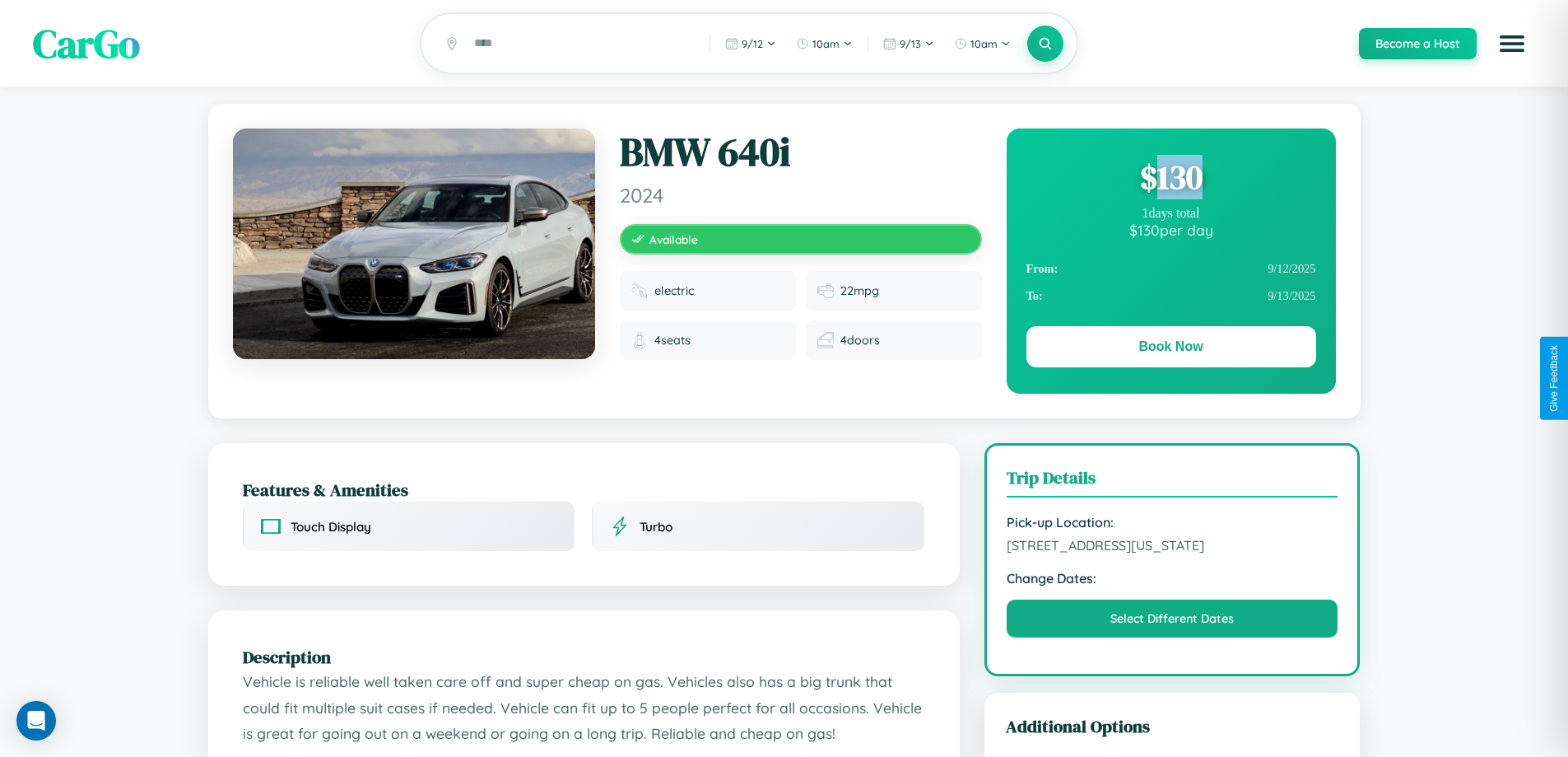
click at [1171, 180] on div "$ 130" at bounding box center [1171, 177] width 290 height 44
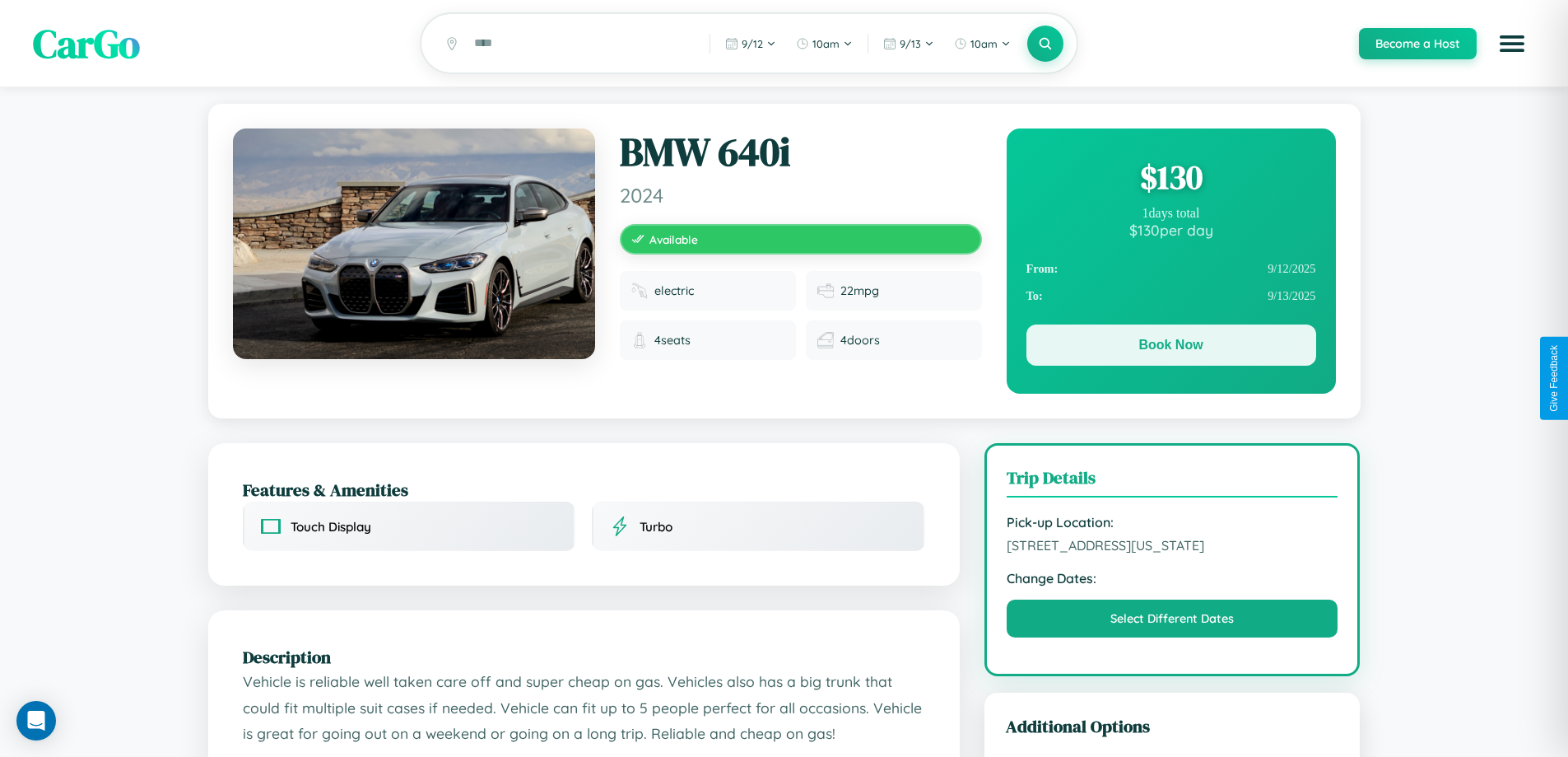
click at [1171, 348] on button "Book Now" at bounding box center [1171, 345] width 290 height 42
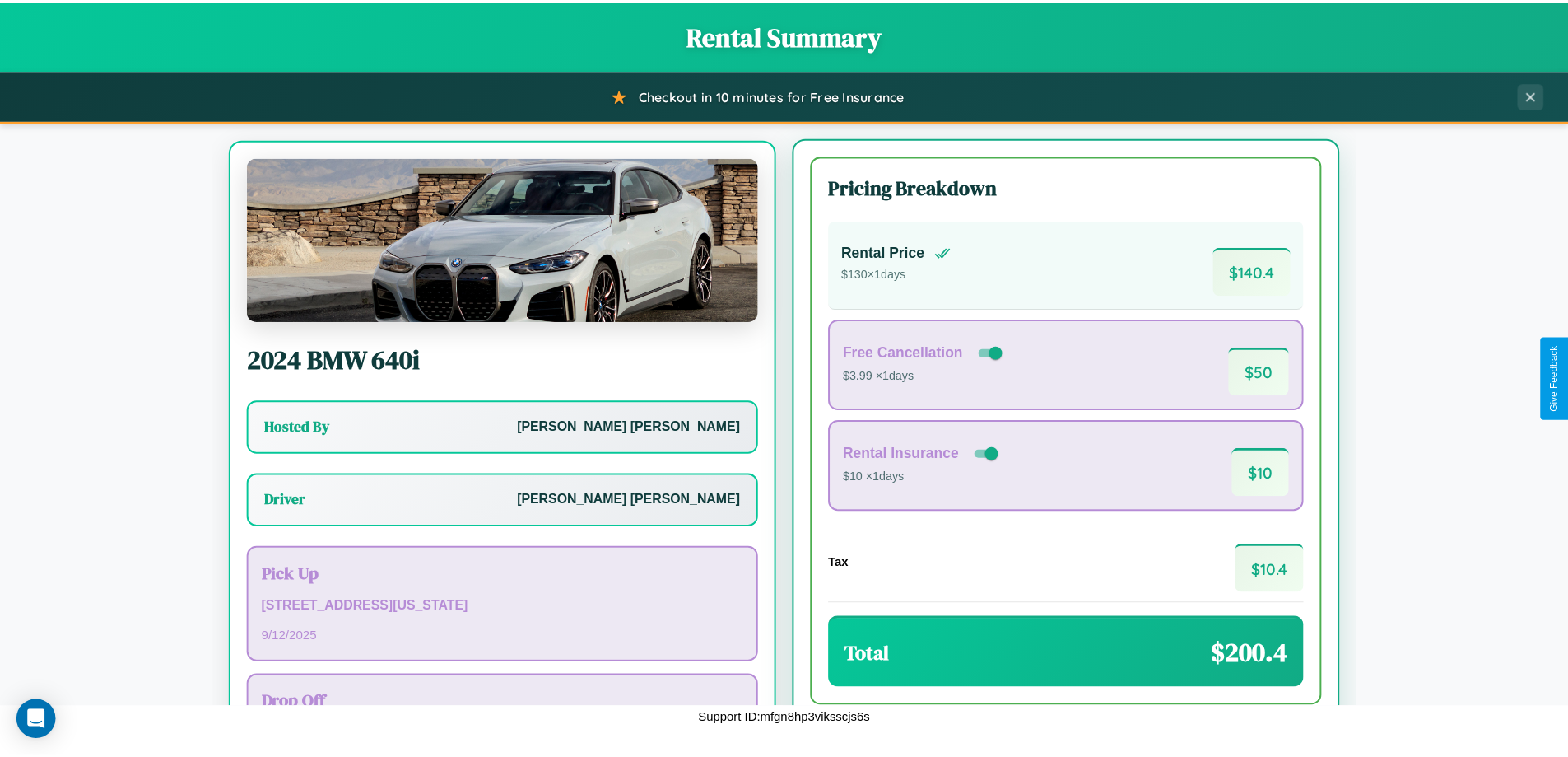
scroll to position [76, 0]
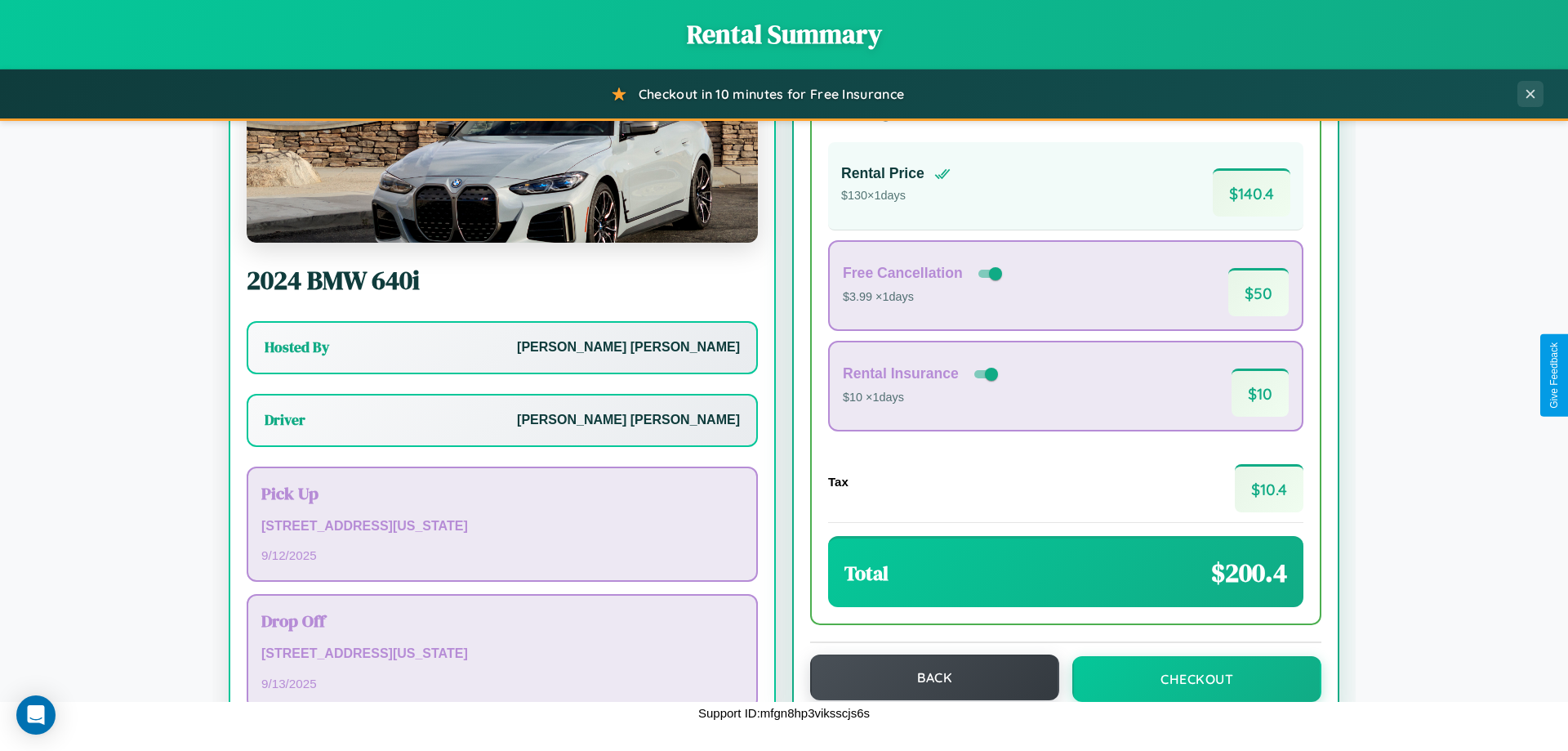
click at [927, 678] on button "Back" at bounding box center [935, 677] width 249 height 46
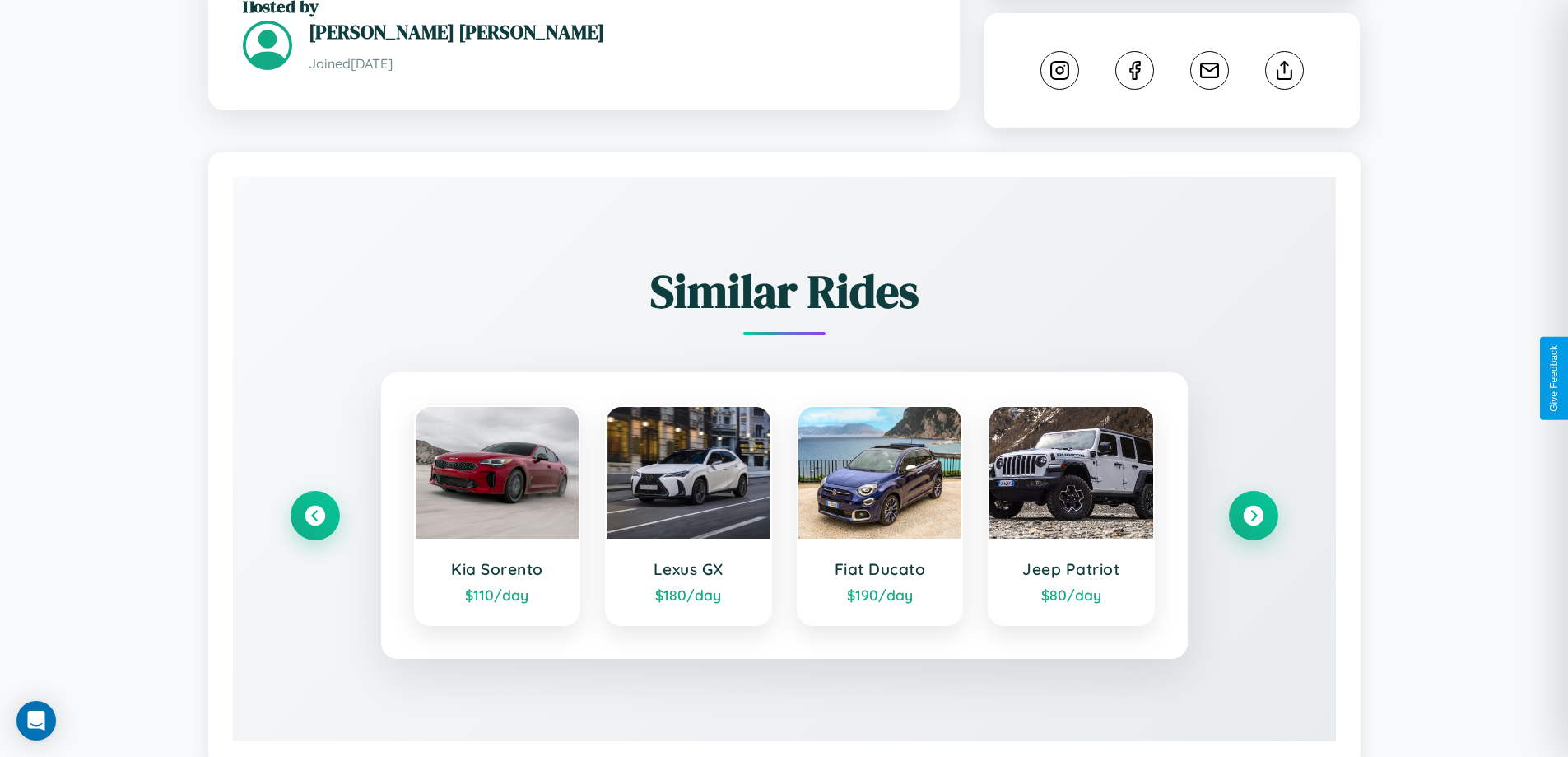
scroll to position [913, 0]
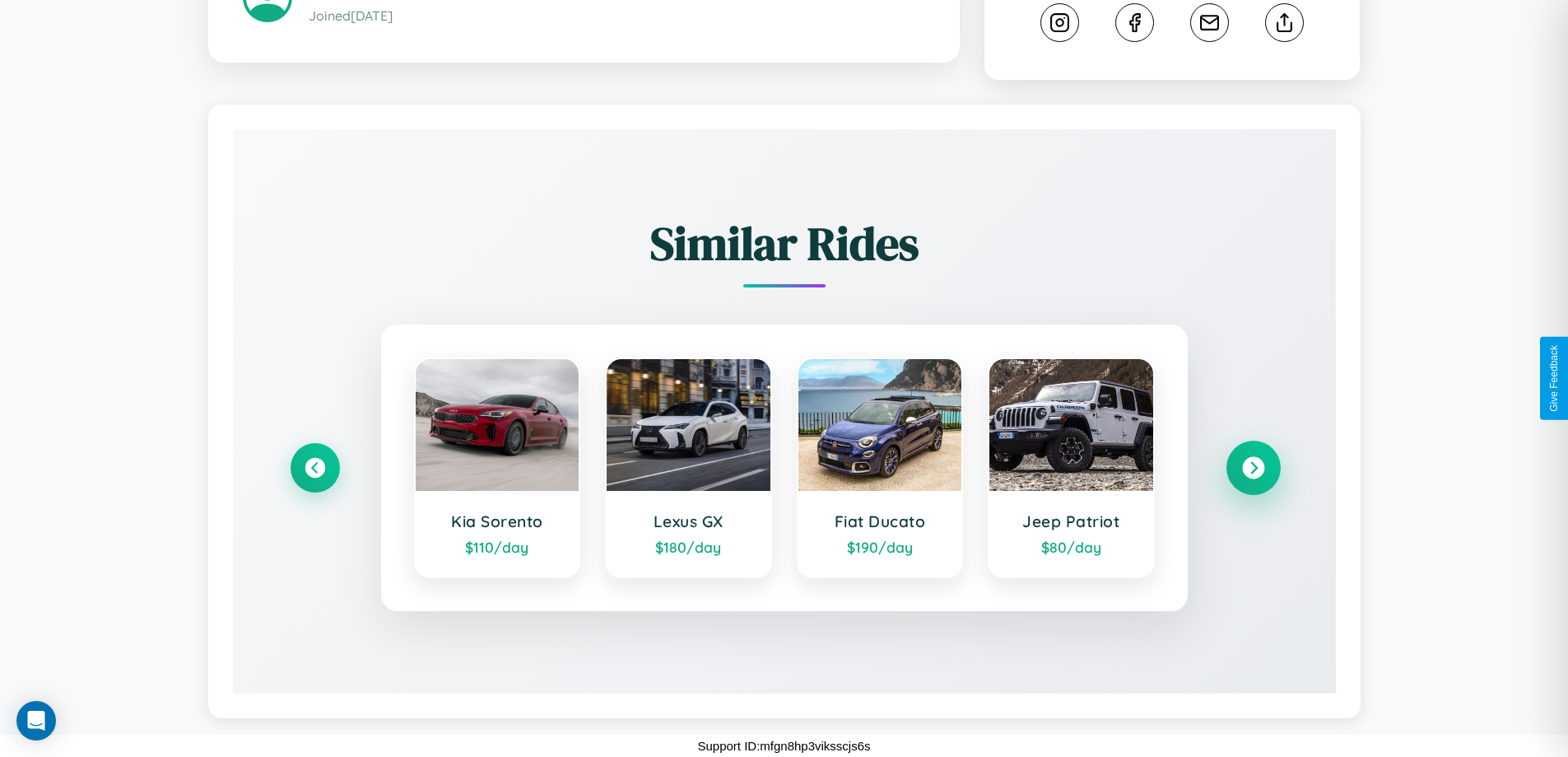
click at [1253, 467] on icon at bounding box center [1253, 467] width 22 height 22
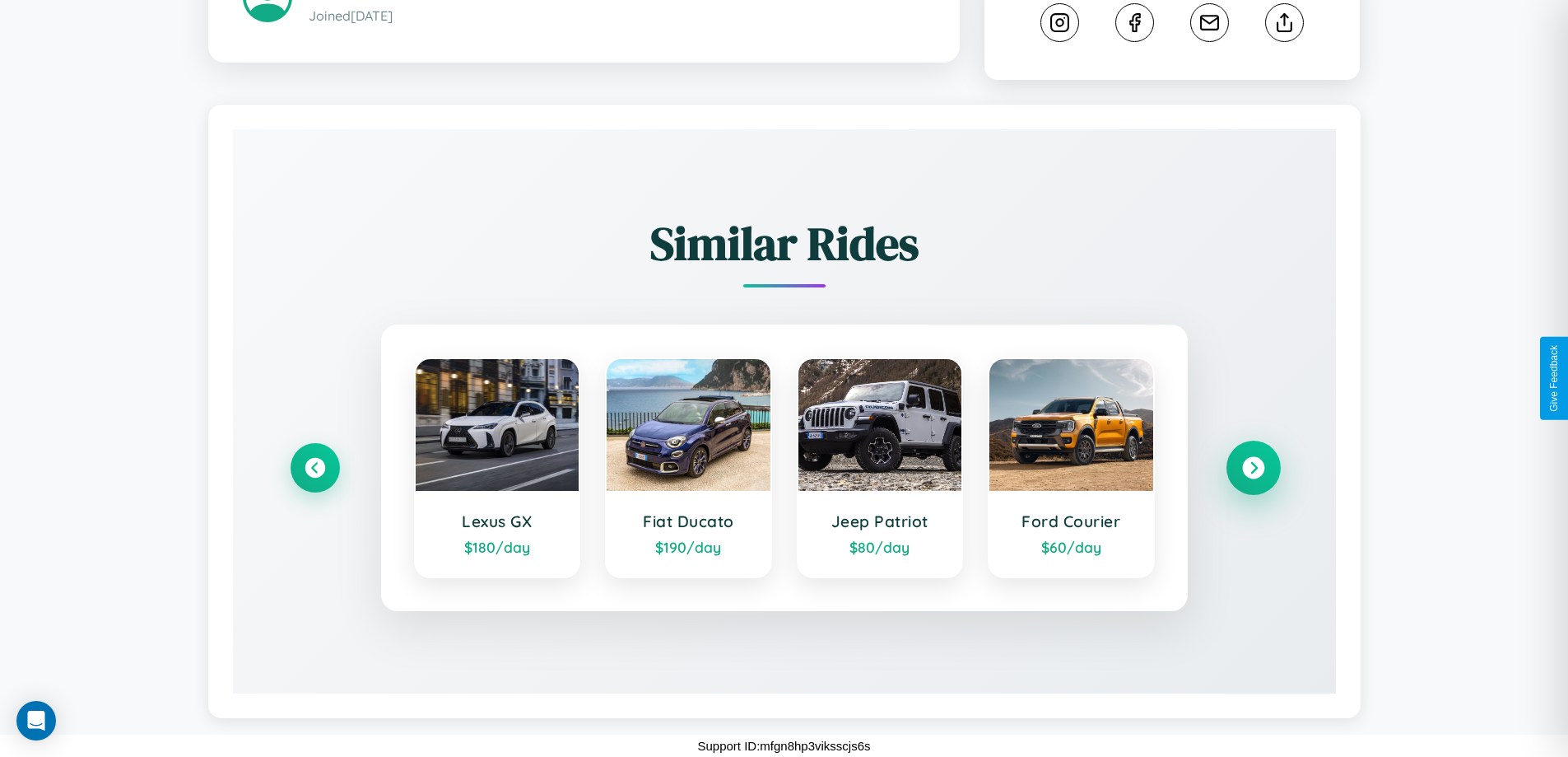
click at [1253, 467] on icon at bounding box center [1253, 467] width 22 height 22
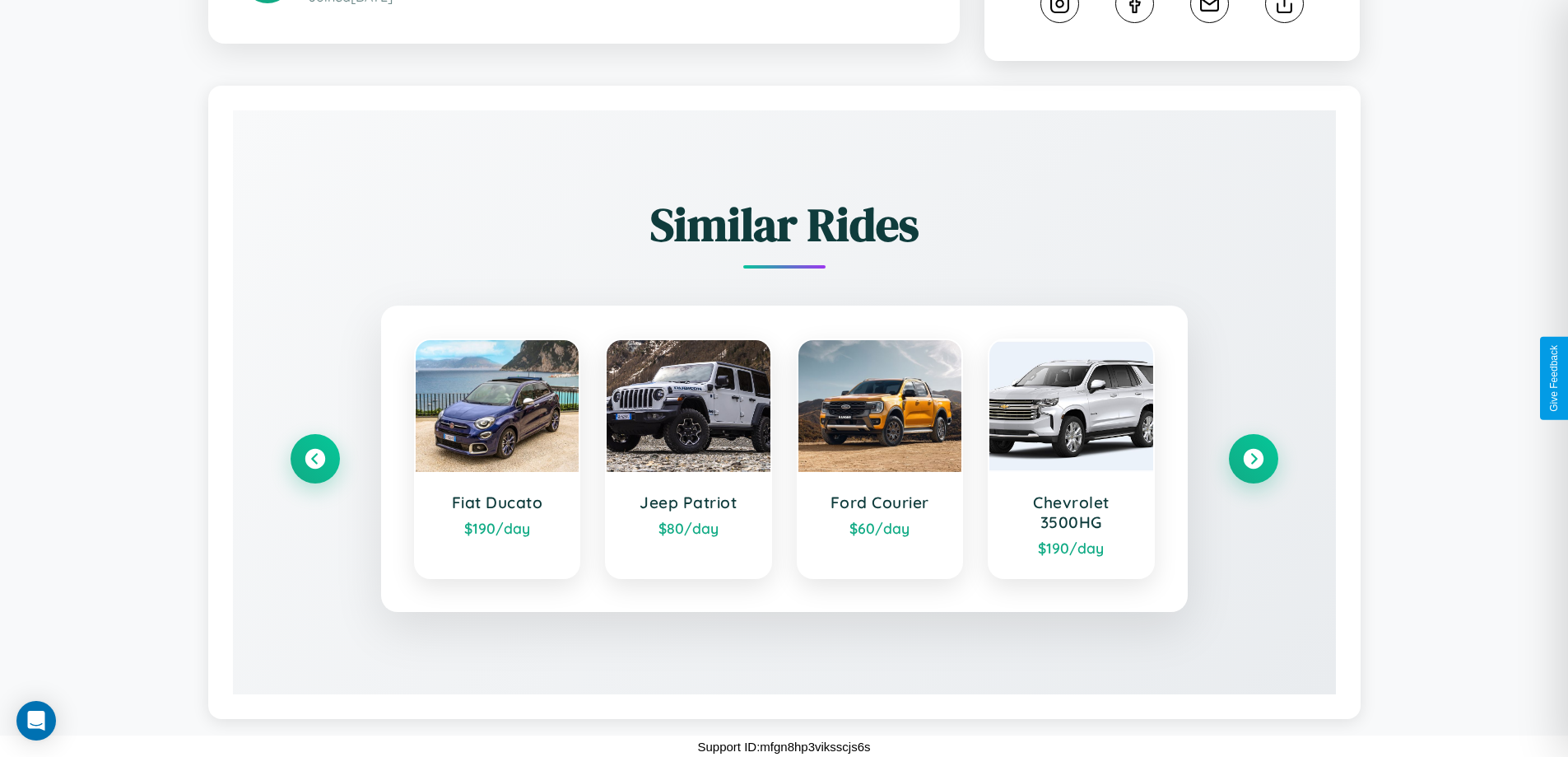
scroll to position [0, 0]
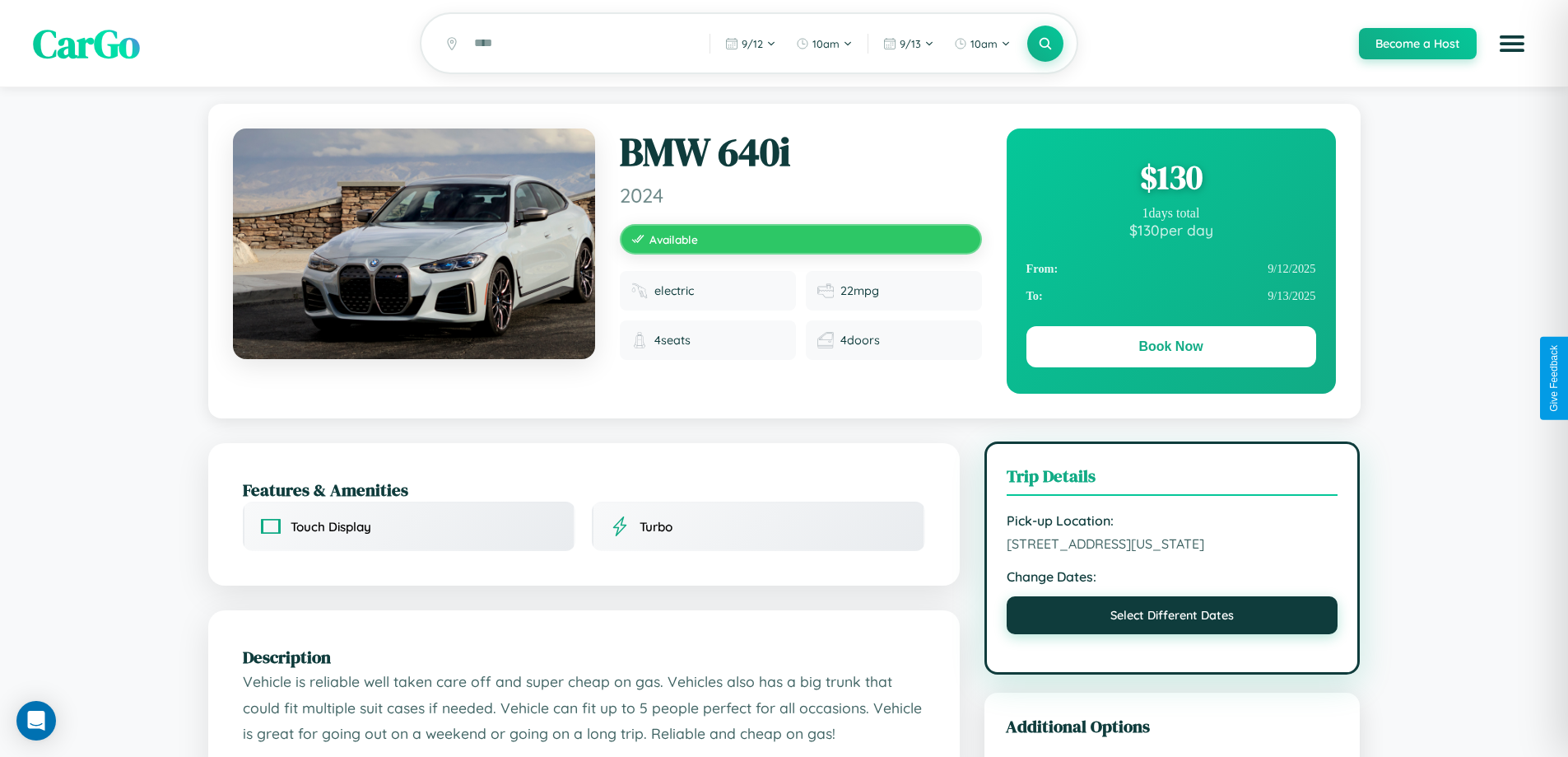
click at [1172, 634] on button "Select Different Dates" at bounding box center [1173, 614] width 332 height 38
select select "*"
select select "****"
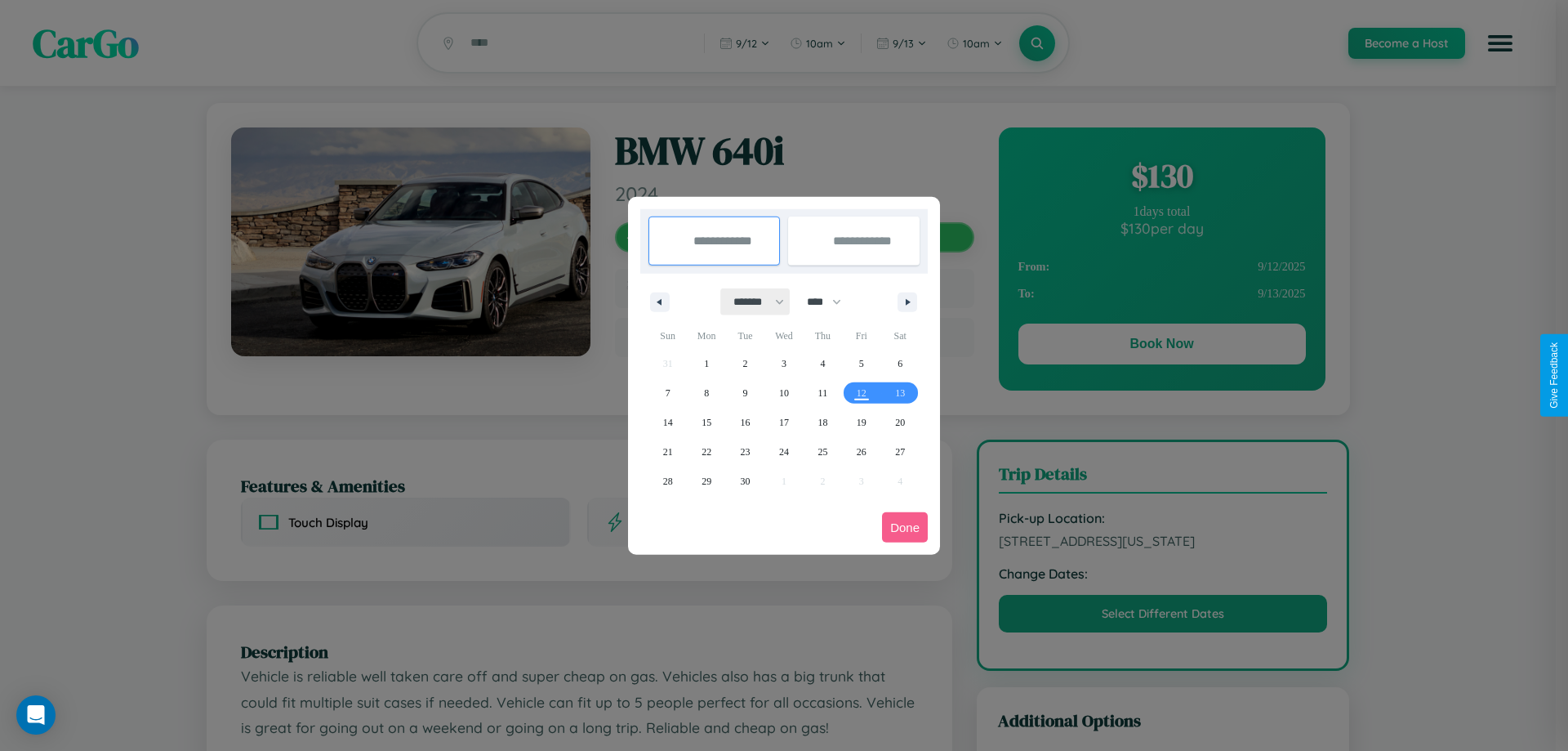
drag, startPoint x: 751, startPoint y: 302, endPoint x: 784, endPoint y: 328, distance: 42.0
click at [751, 302] on select "******* ******** ***** ***** *** **** **** ****** ********* ******* ******** **…" at bounding box center [756, 302] width 69 height 27
select select "*"
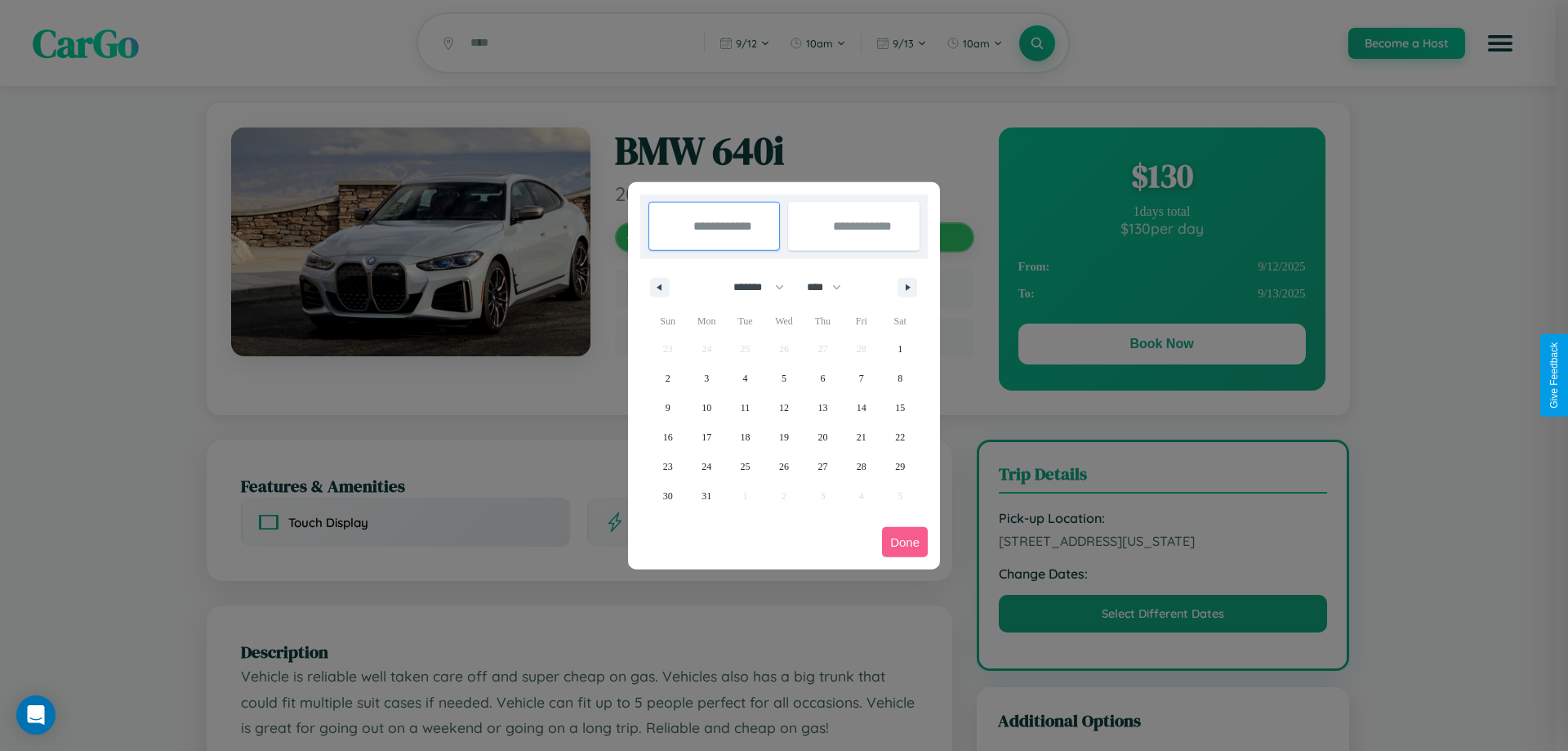
click at [831, 286] on select "**** **** **** **** **** **** **** **** **** **** **** **** **** **** **** ****…" at bounding box center [823, 287] width 49 height 27
select select "****"
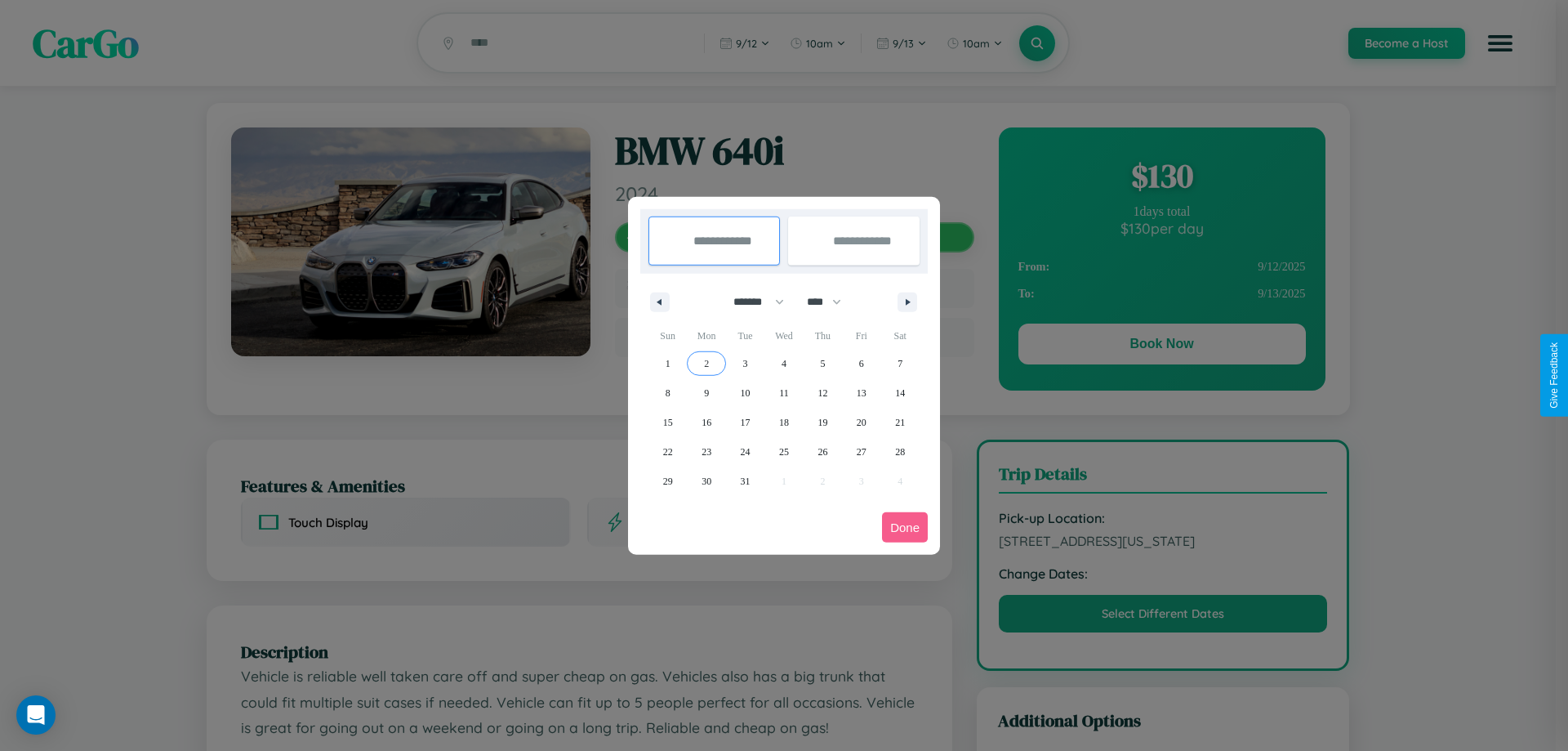
click at [707, 363] on span "2" at bounding box center [706, 363] width 5 height 30
type input "**********"
click at [784, 392] on span "11" at bounding box center [784, 393] width 10 height 30
type input "**********"
click at [905, 527] on button "Done" at bounding box center [905, 528] width 46 height 31
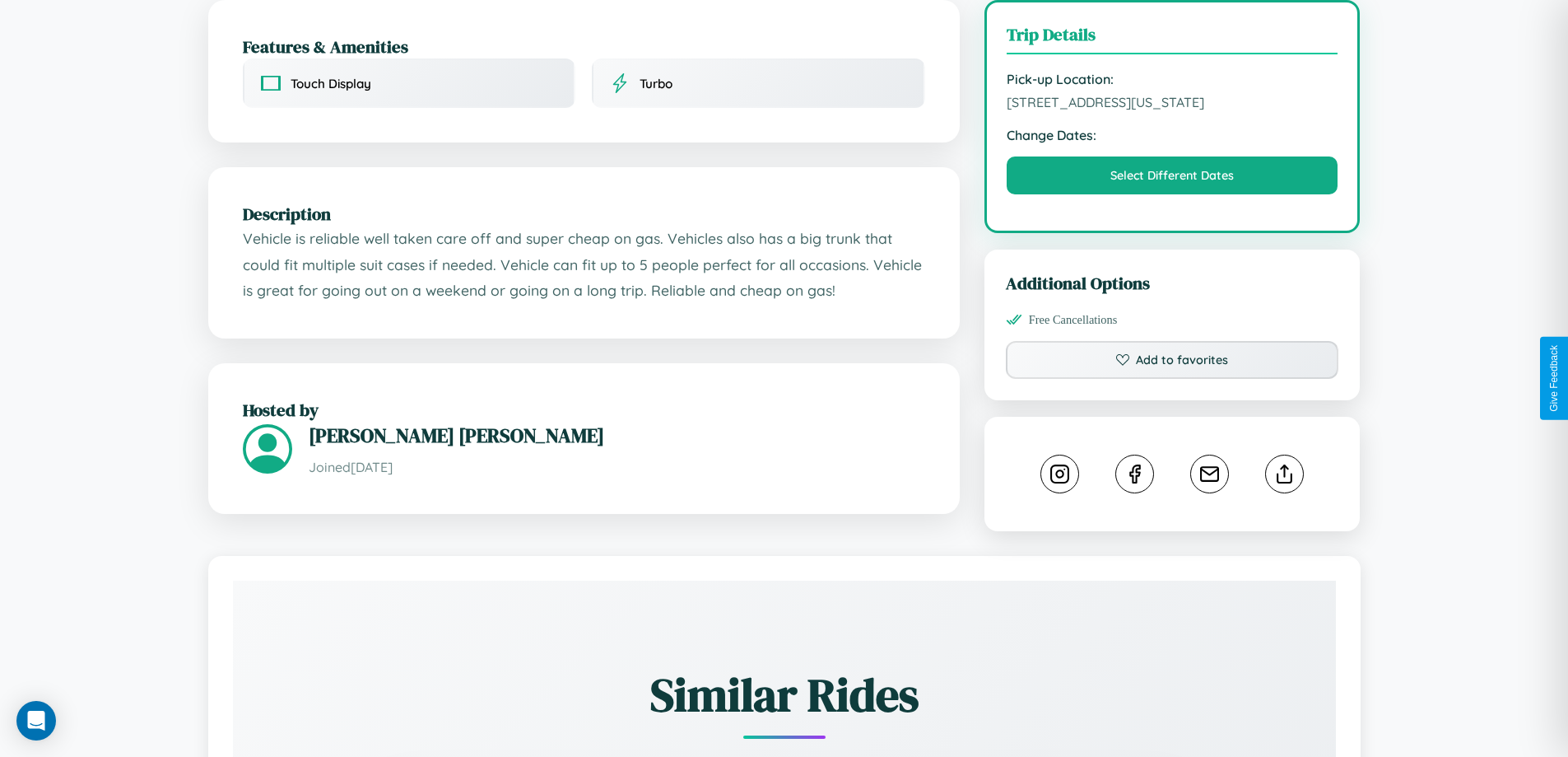
scroll to position [444, 0]
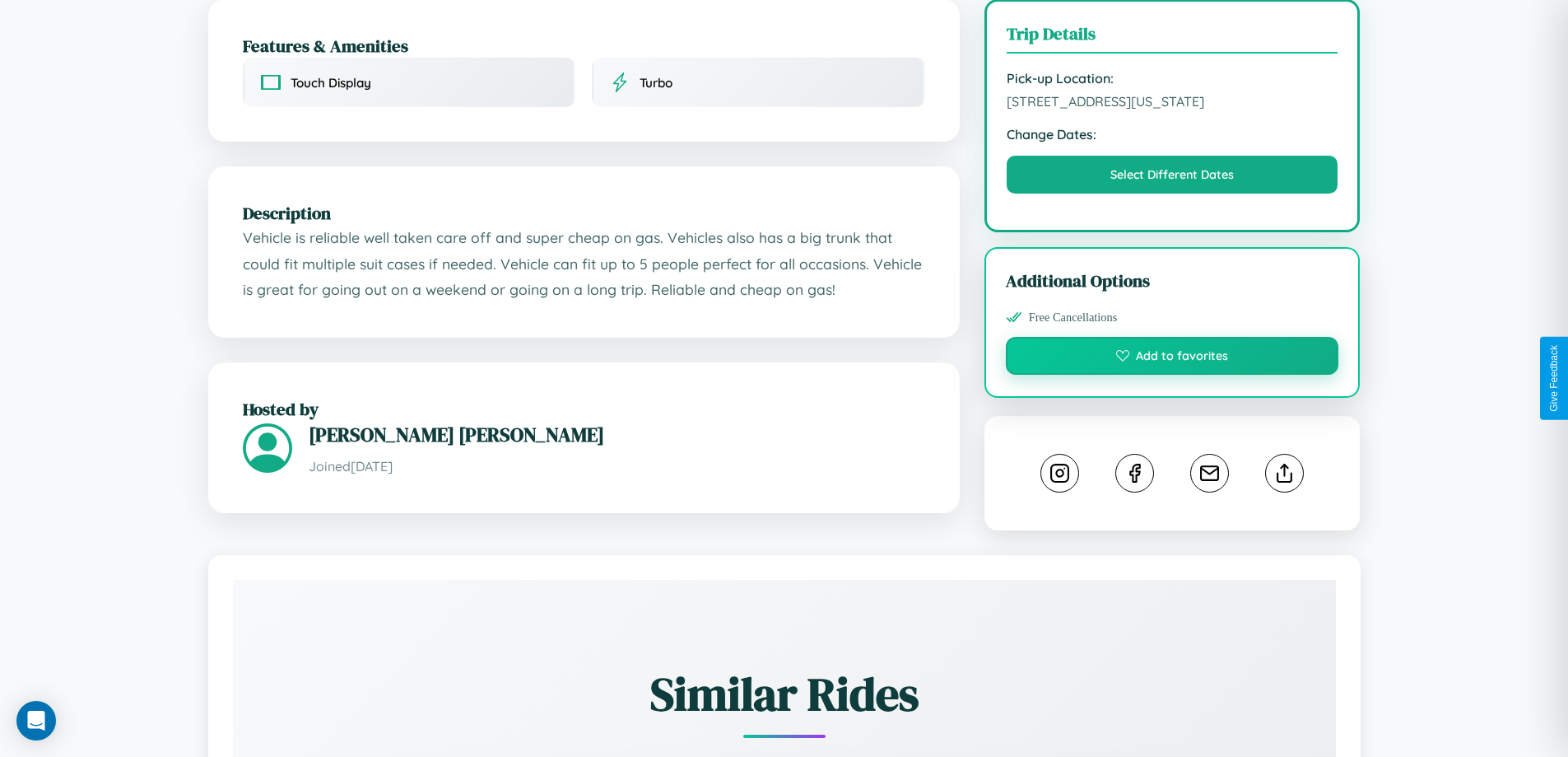
click at [1172, 375] on button "Add to favorites" at bounding box center [1172, 355] width 333 height 38
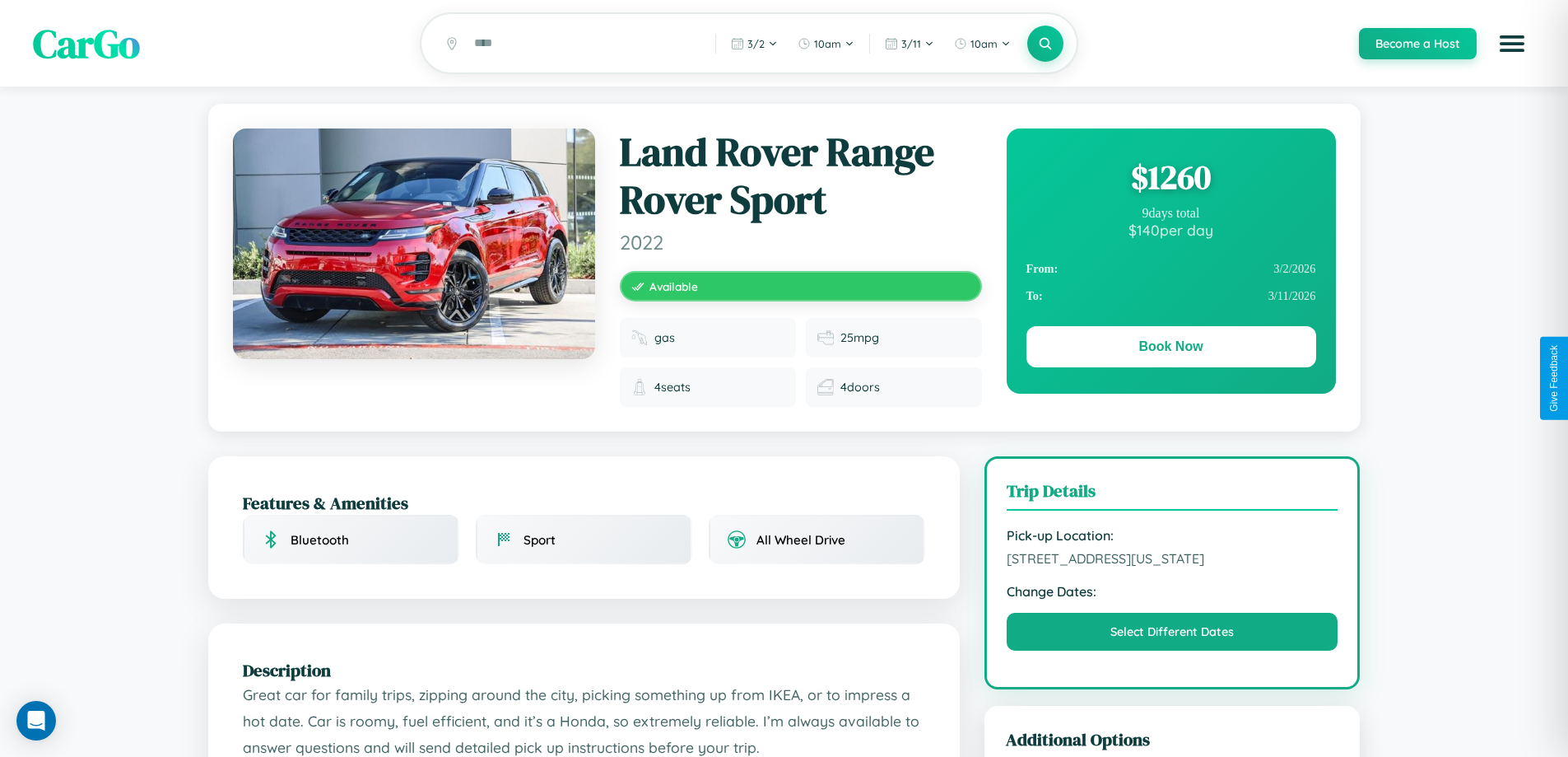
scroll to position [191, 0]
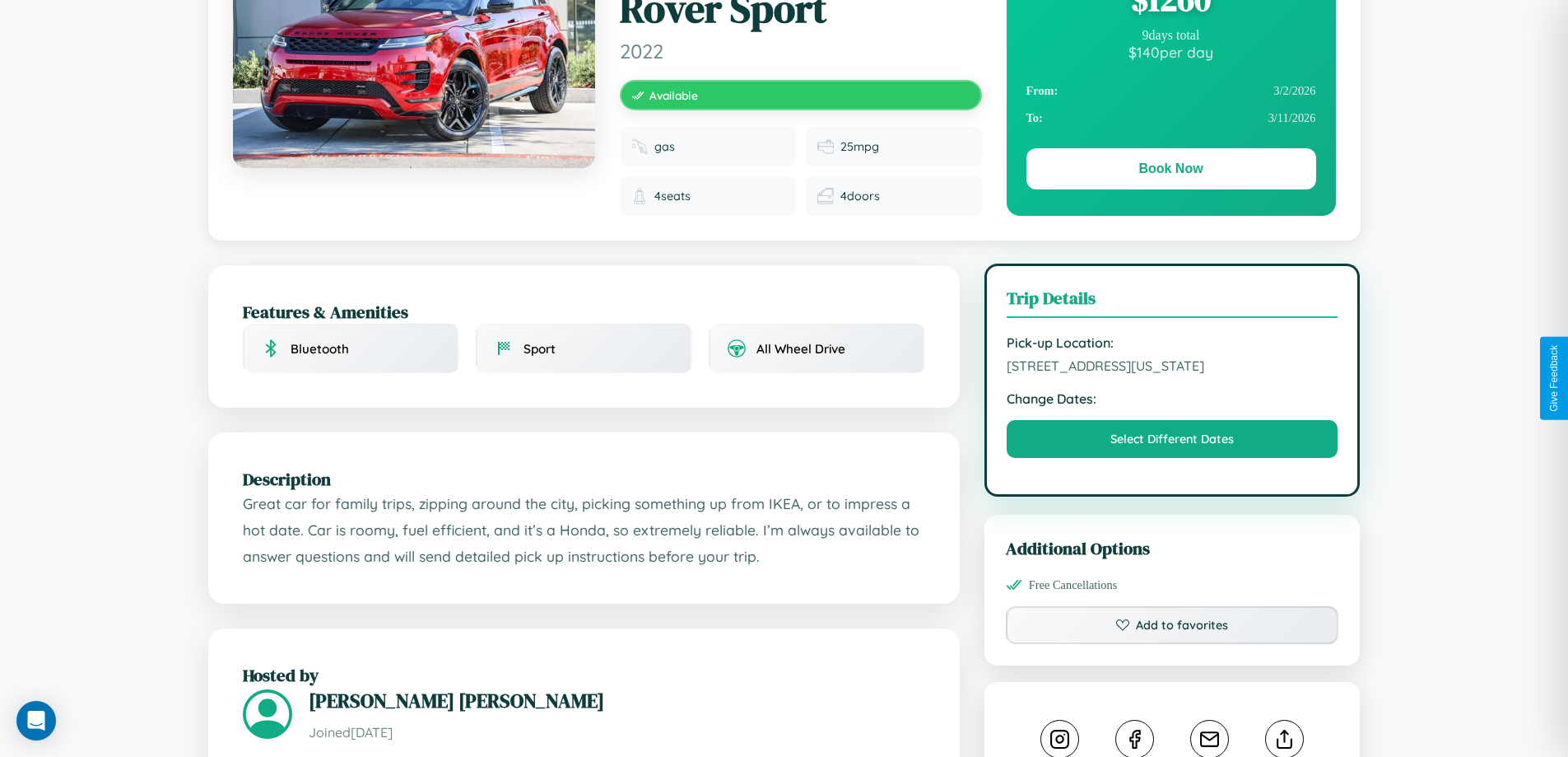
click at [1172, 374] on span "9873 Broadway Boston Massachusetts 83800 United States" at bounding box center [1173, 365] width 332 height 16
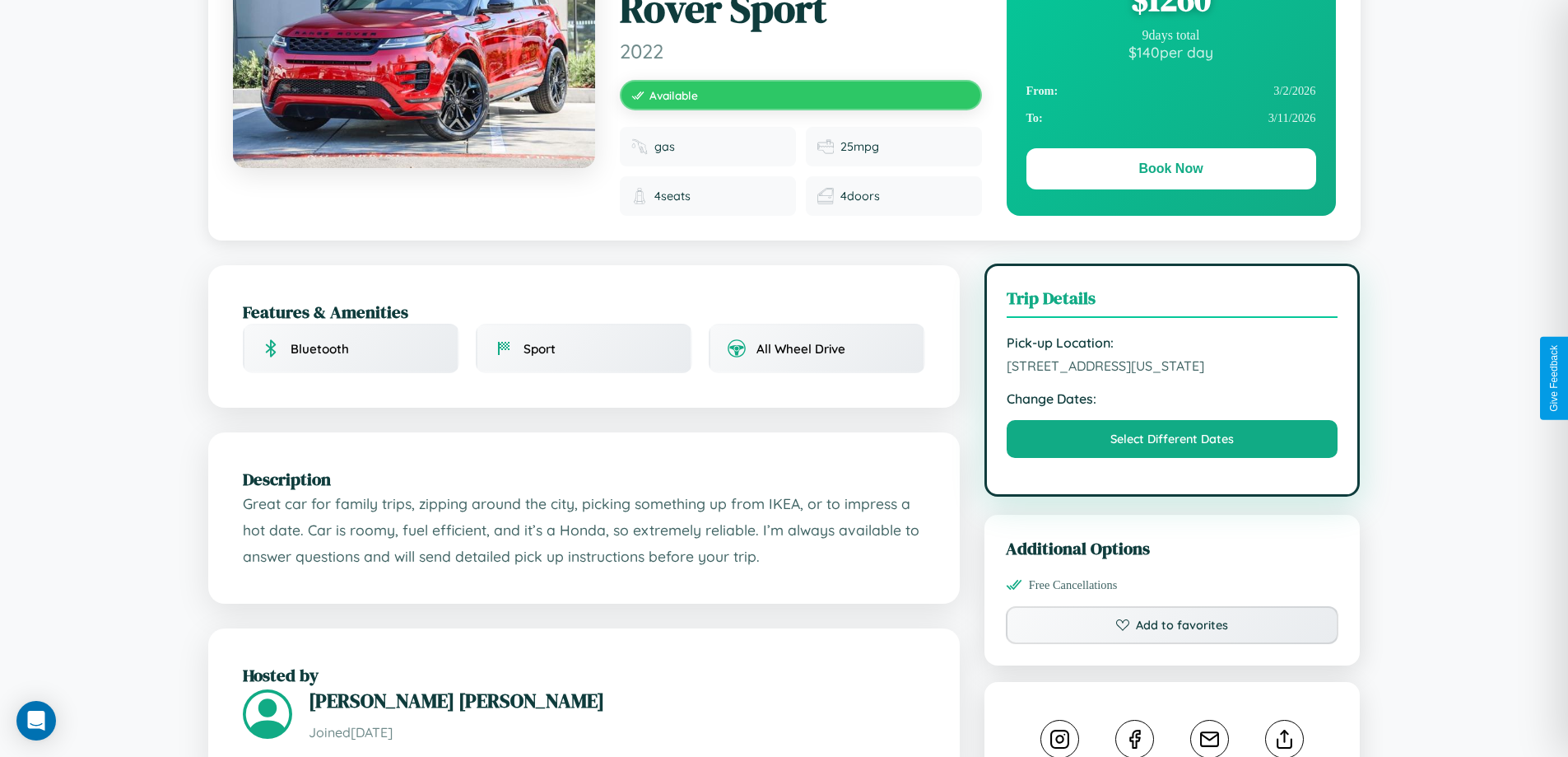
click at [1172, 374] on span "9873 Broadway Boston Massachusetts 83800 United States" at bounding box center [1173, 365] width 332 height 16
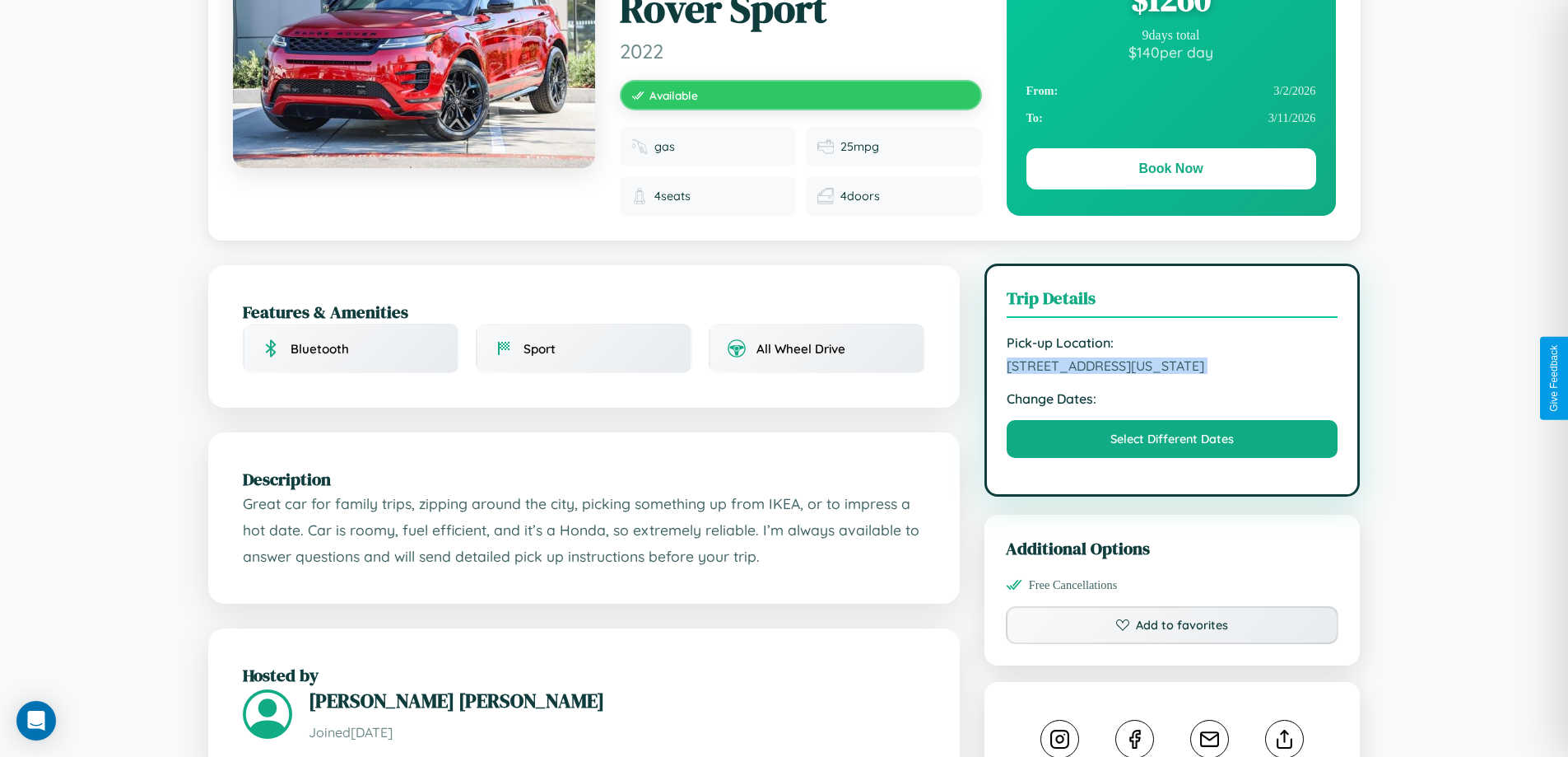
click at [1172, 374] on span "9873 Broadway Boston Massachusetts 83800 United States" at bounding box center [1173, 365] width 332 height 16
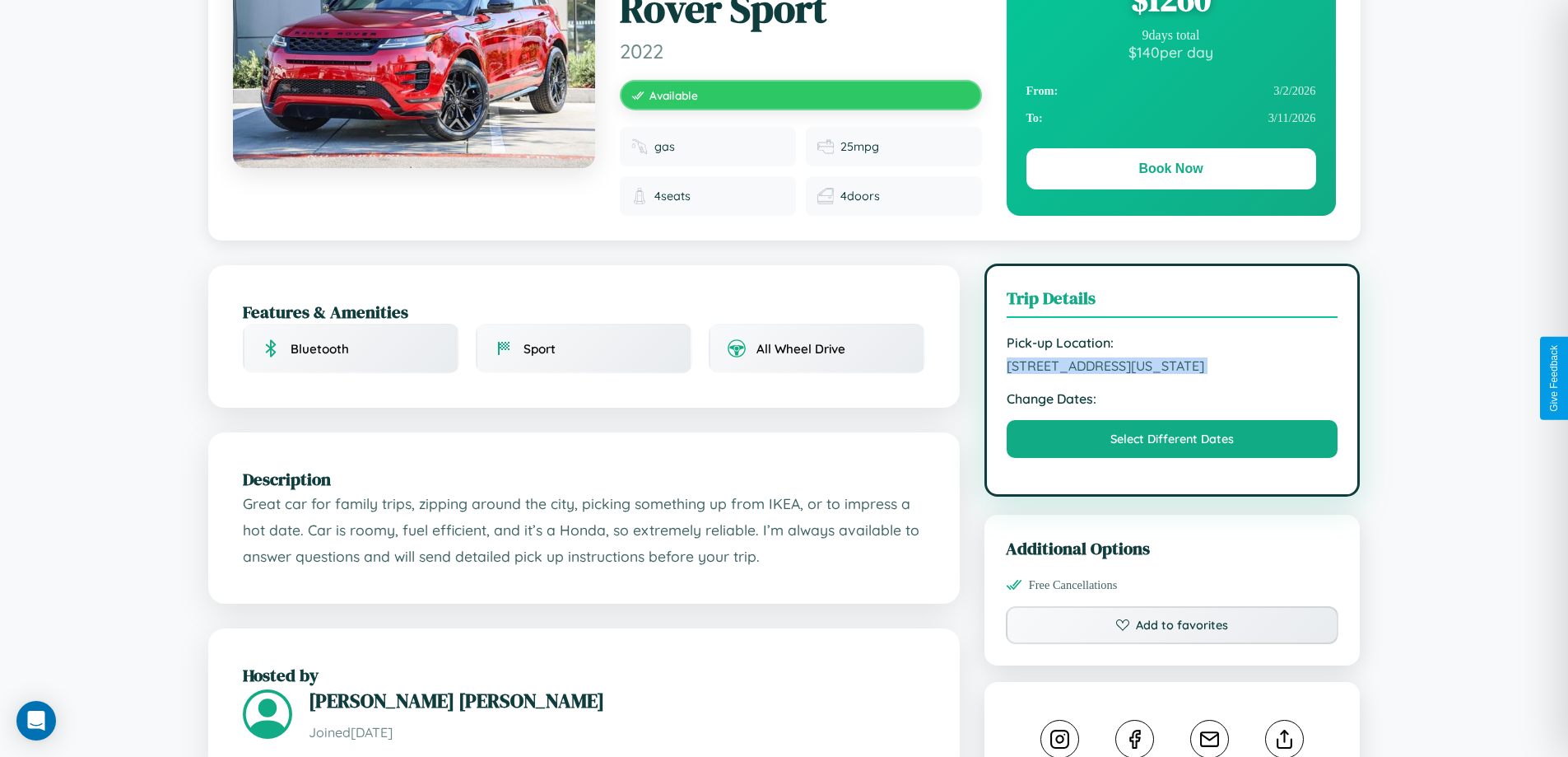
click at [1172, 374] on span "9873 Broadway Boston Massachusetts 83800 United States" at bounding box center [1173, 365] width 332 height 16
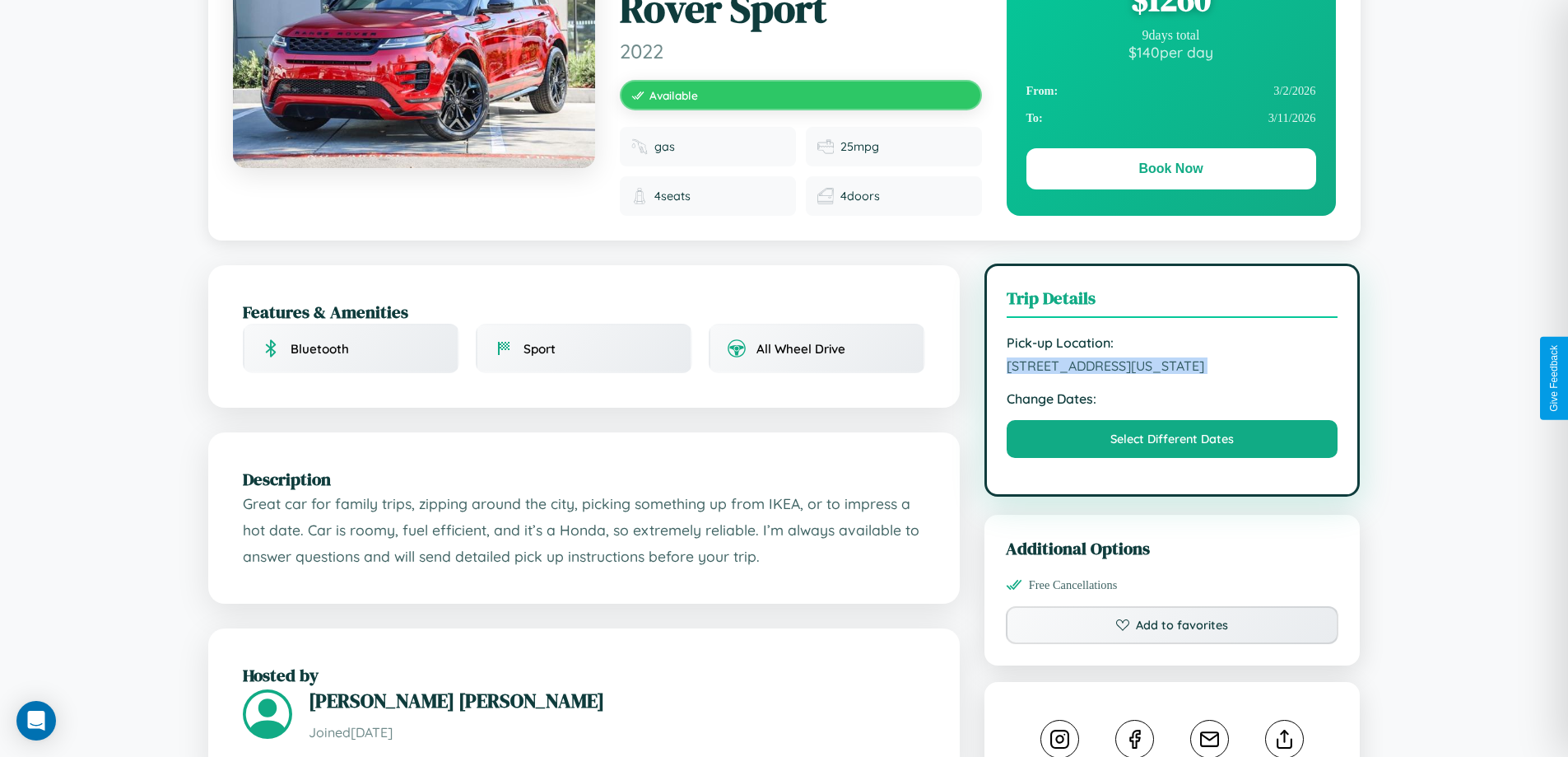
click at [1172, 374] on span "9873 Broadway Boston Massachusetts 83800 United States" at bounding box center [1173, 365] width 332 height 16
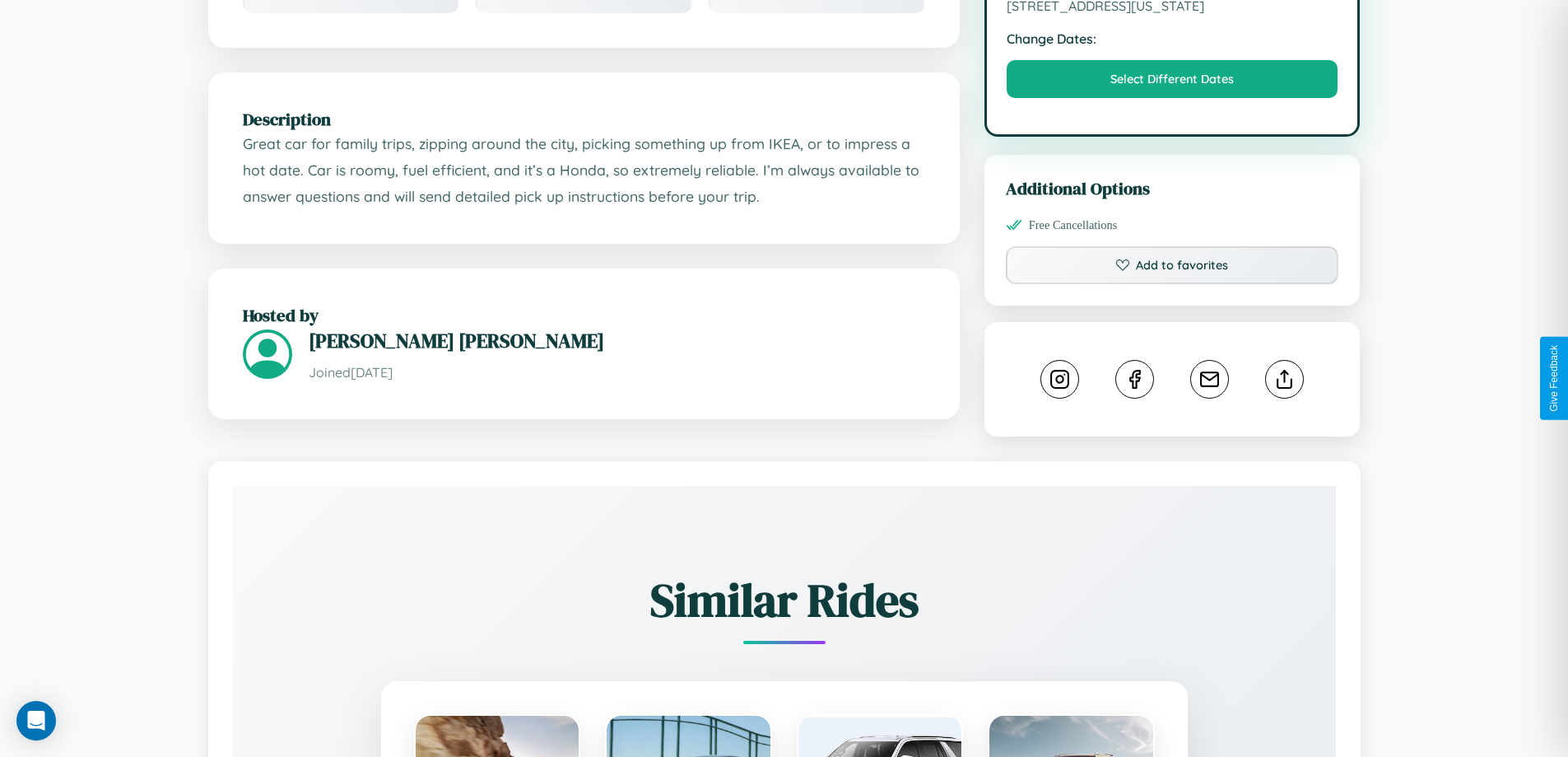
scroll to position [571, 0]
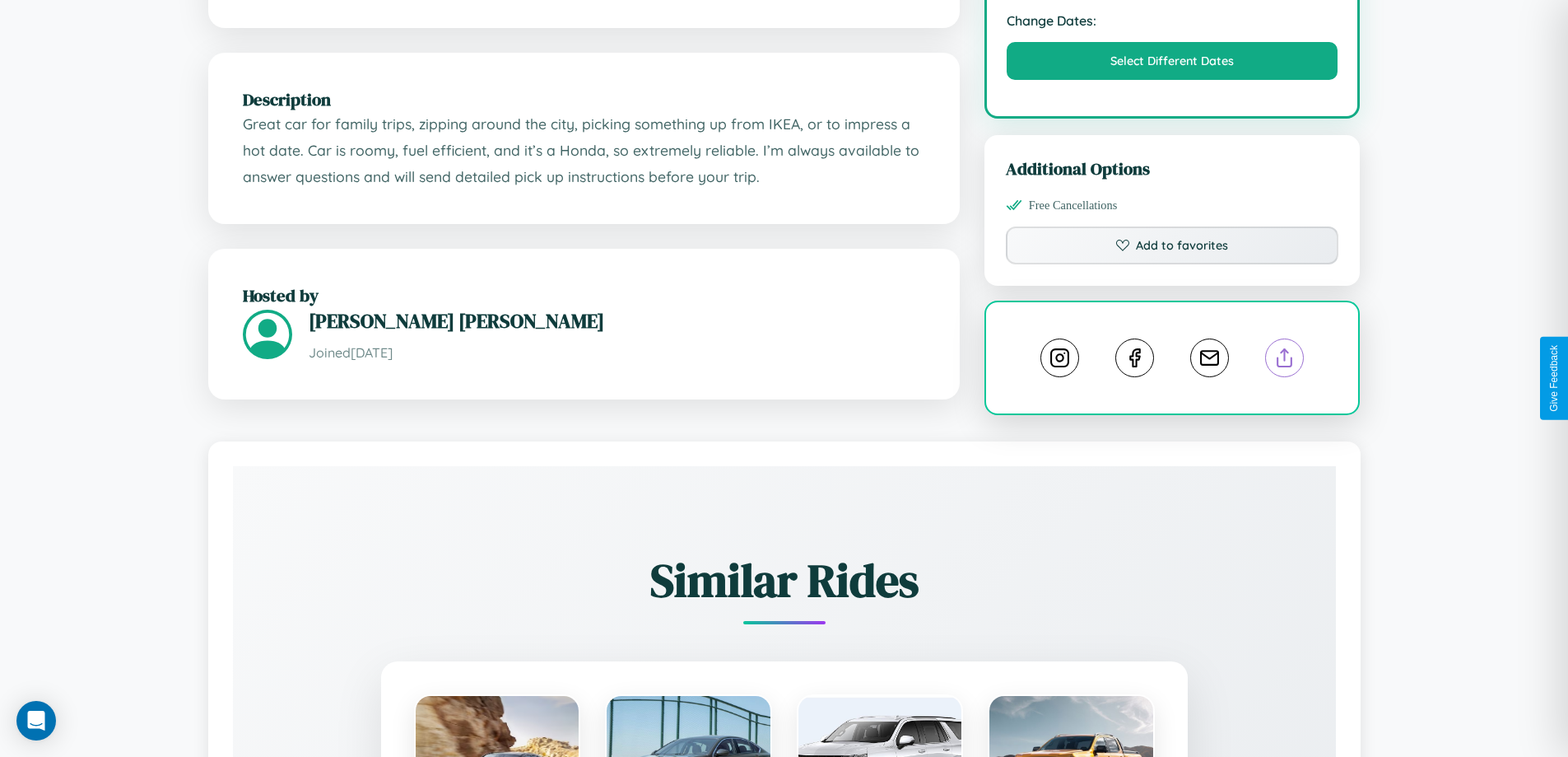
click at [1285, 360] on line at bounding box center [1285, 355] width 0 height 12
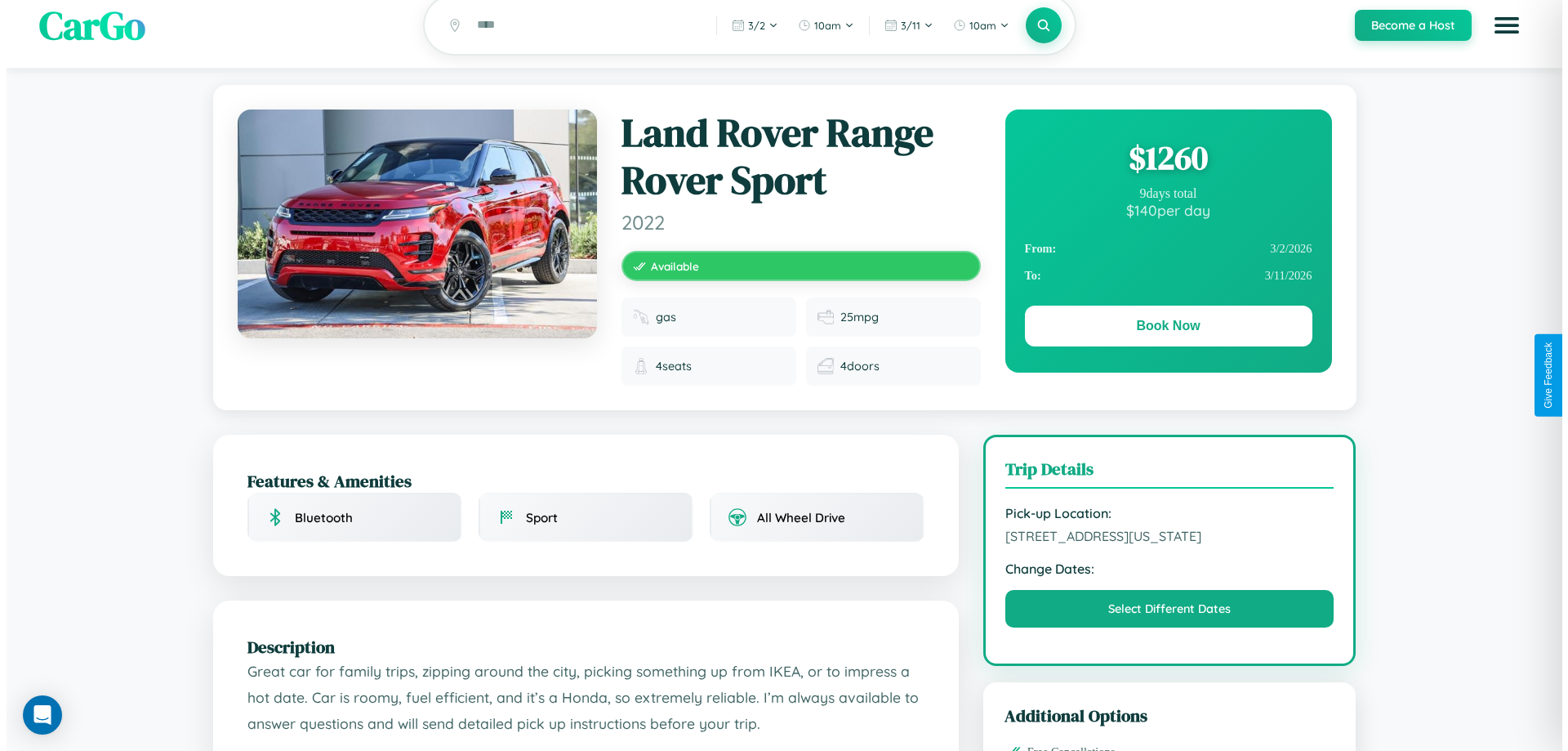
scroll to position [0, 0]
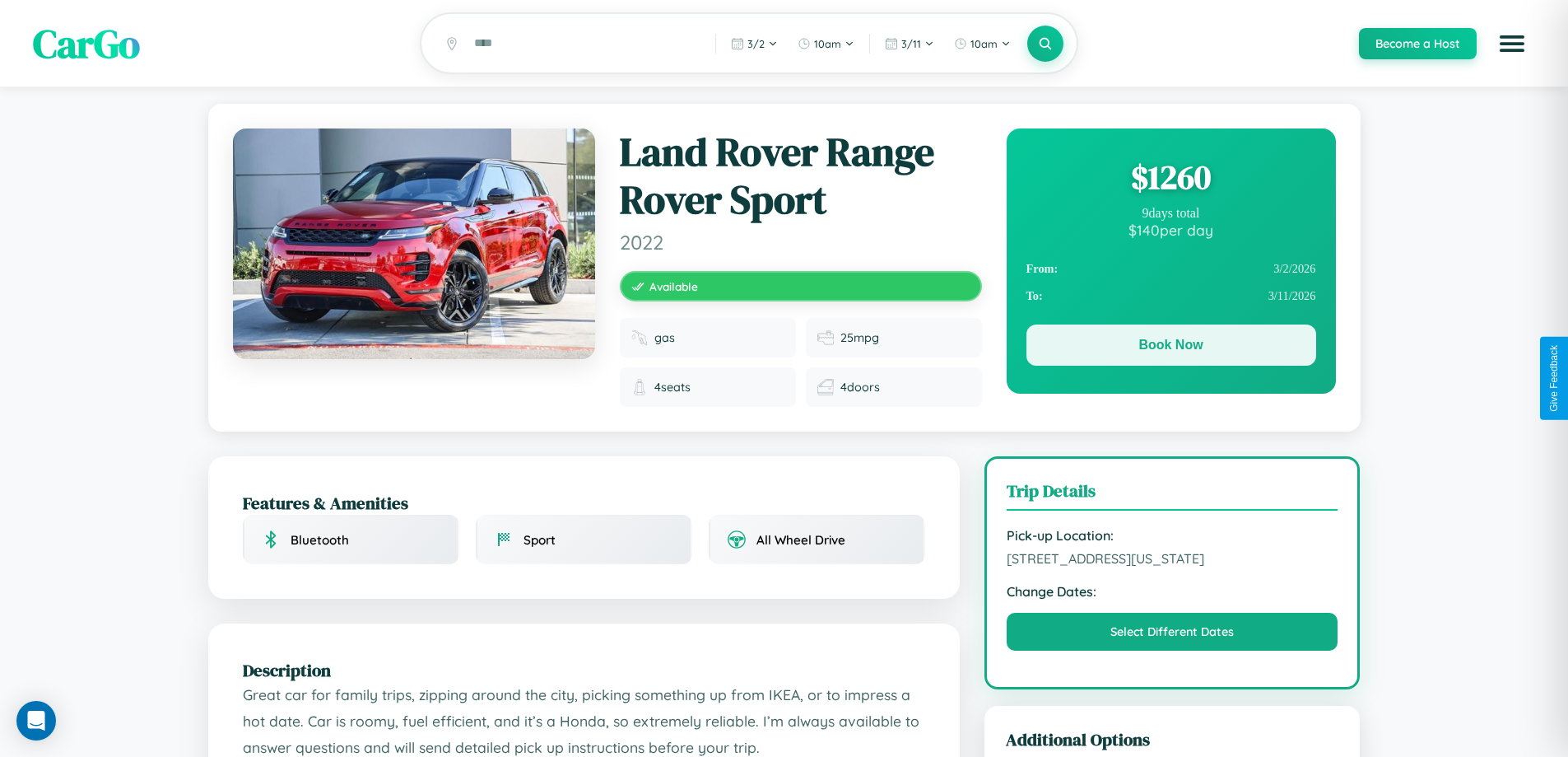
click at [1171, 348] on button "Book Now" at bounding box center [1171, 345] width 290 height 42
